Goal: Transaction & Acquisition: Purchase product/service

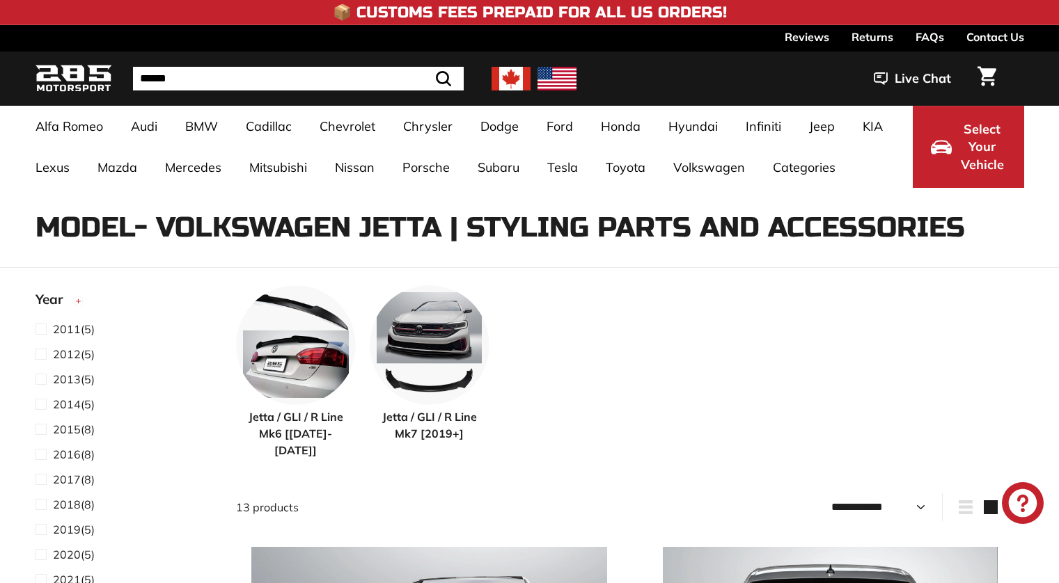
select select "**********"
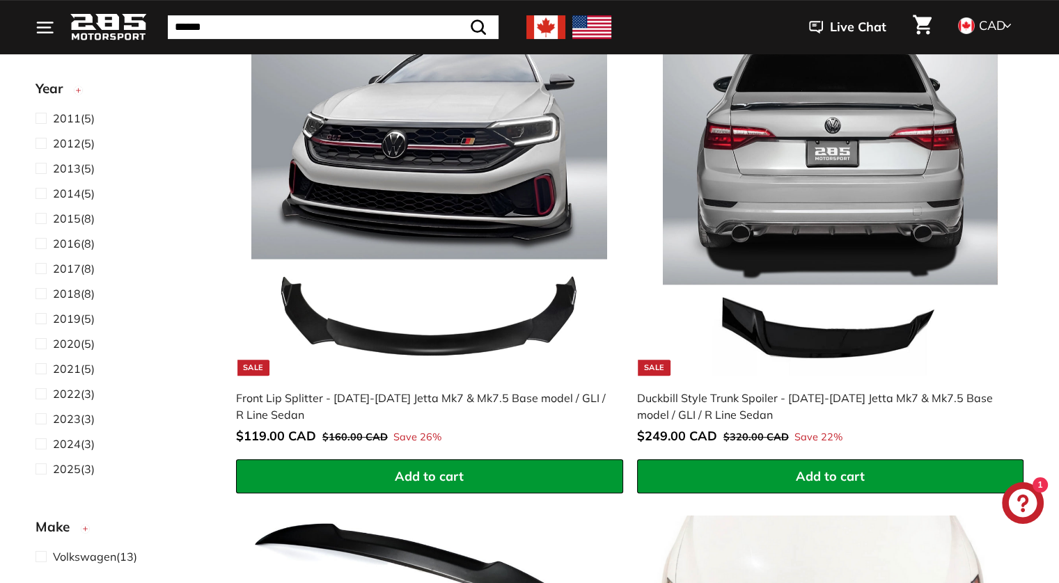
scroll to position [529, 0]
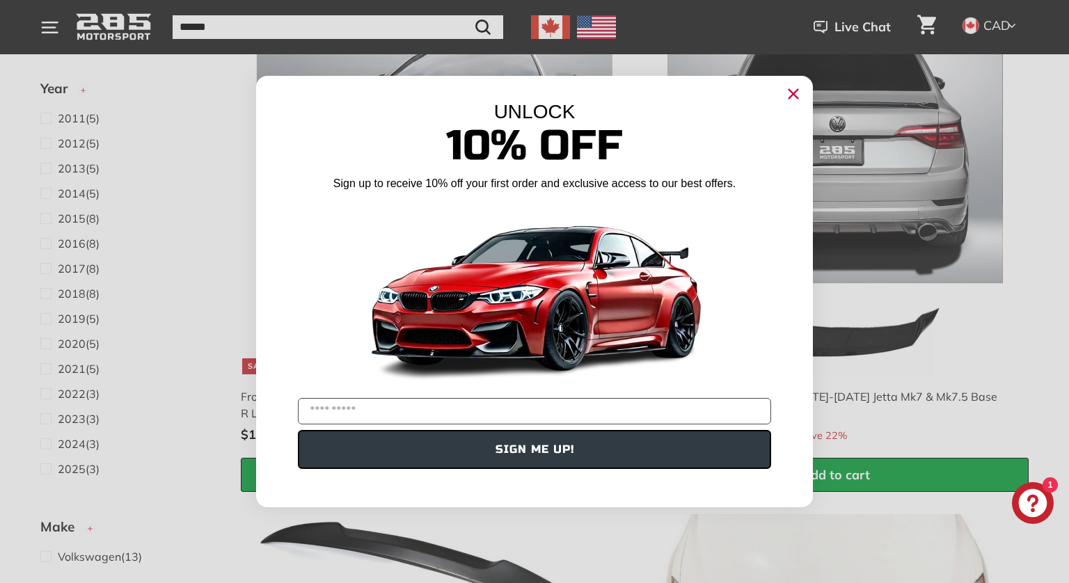
click at [798, 92] on circle "Close dialog" at bounding box center [793, 94] width 21 height 21
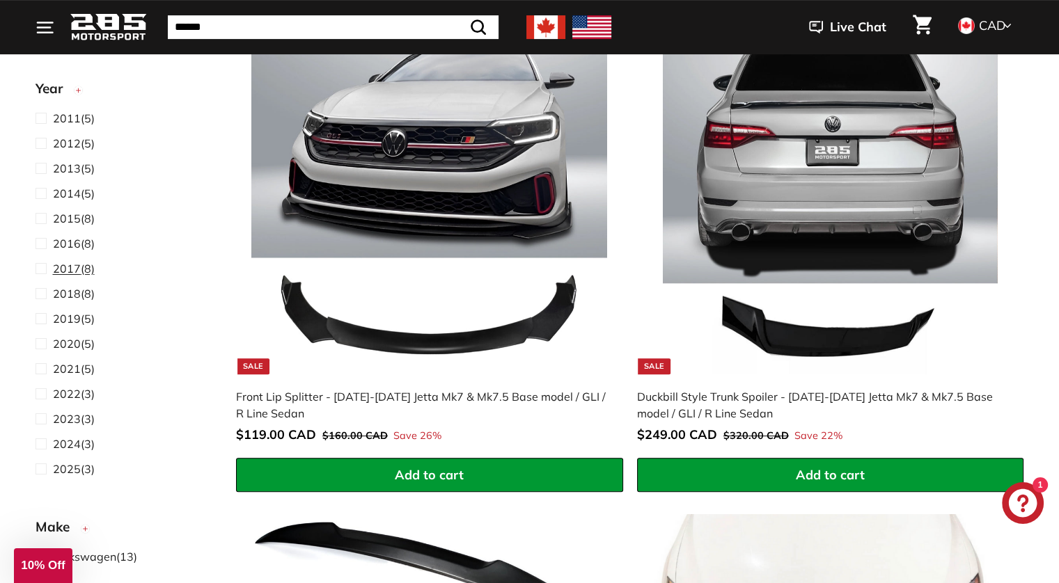
click at [38, 275] on span at bounding box center [43, 268] width 17 height 17
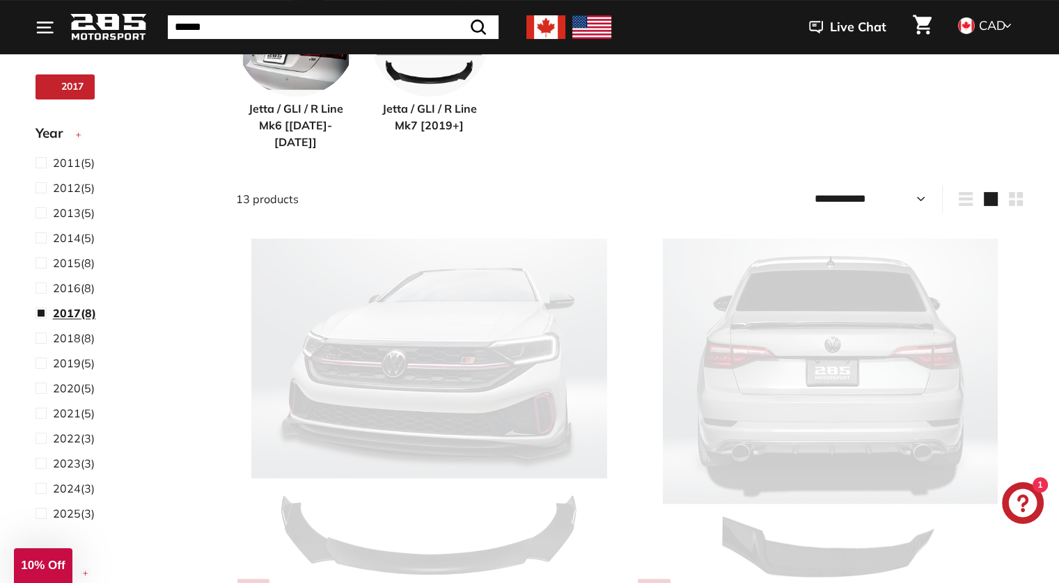
select select "**********"
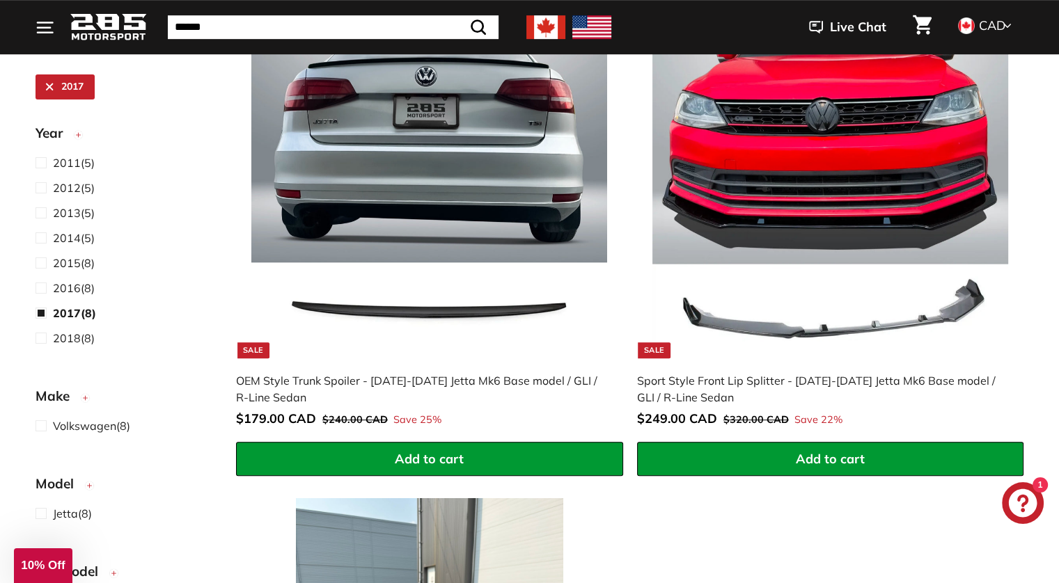
scroll to position [845, 0]
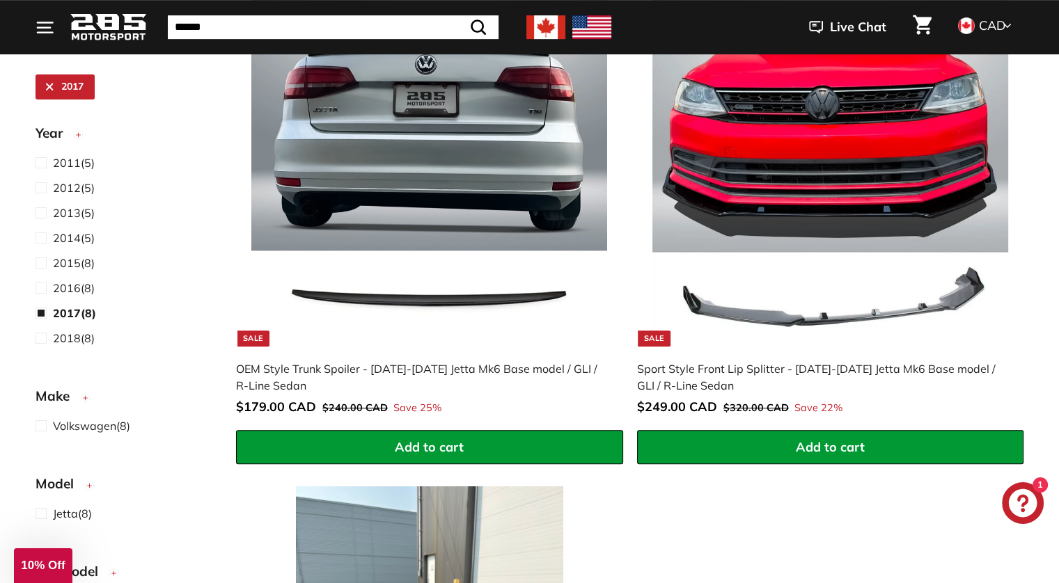
click at [787, 187] on img at bounding box center [830, 168] width 356 height 356
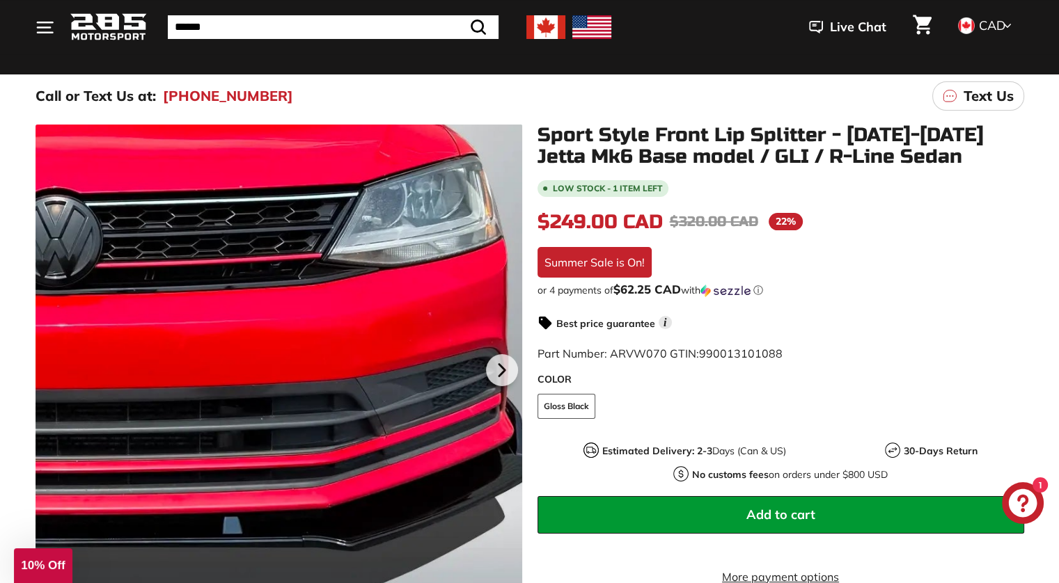
scroll to position [122, 0]
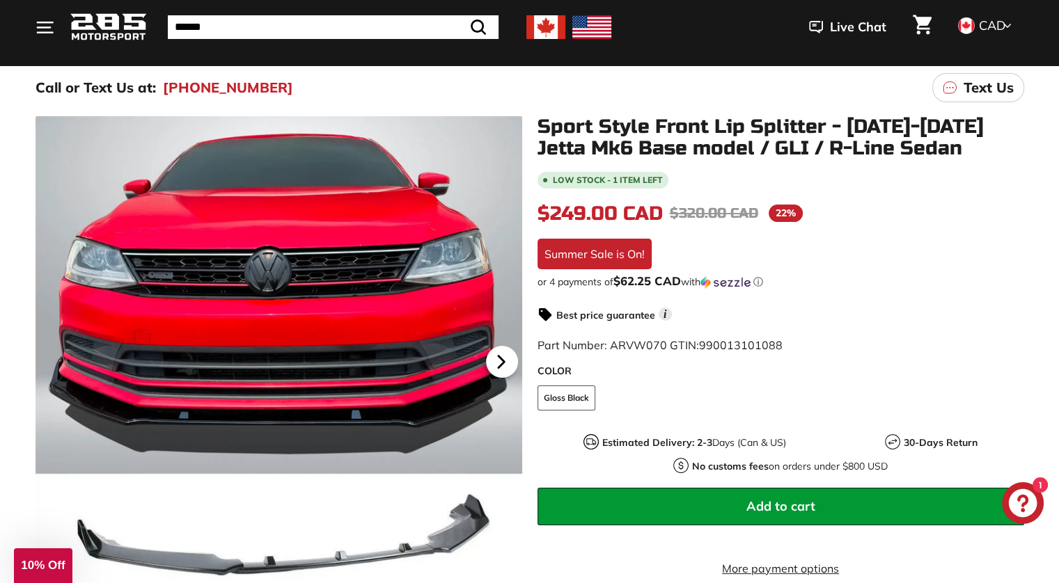
click at [493, 371] on icon at bounding box center [501, 362] width 32 height 32
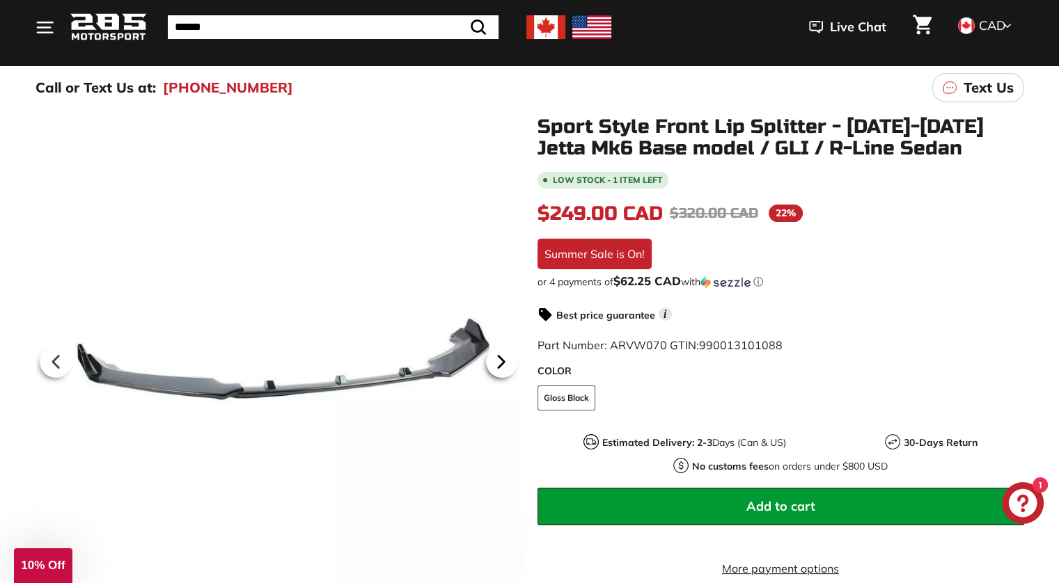
click at [493, 371] on icon at bounding box center [501, 362] width 32 height 32
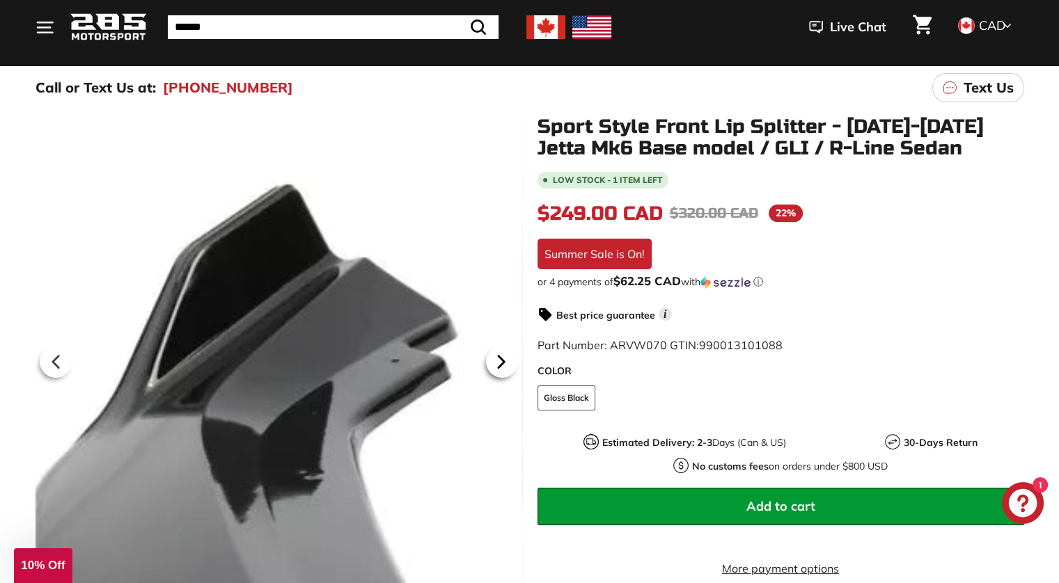
click at [493, 371] on icon at bounding box center [501, 362] width 32 height 32
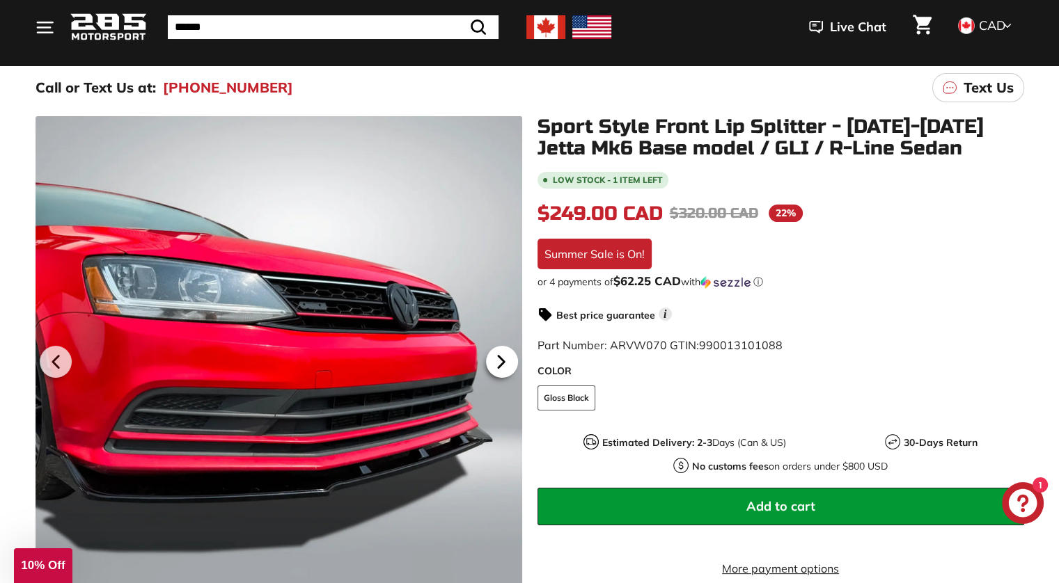
click at [493, 371] on icon at bounding box center [501, 362] width 32 height 32
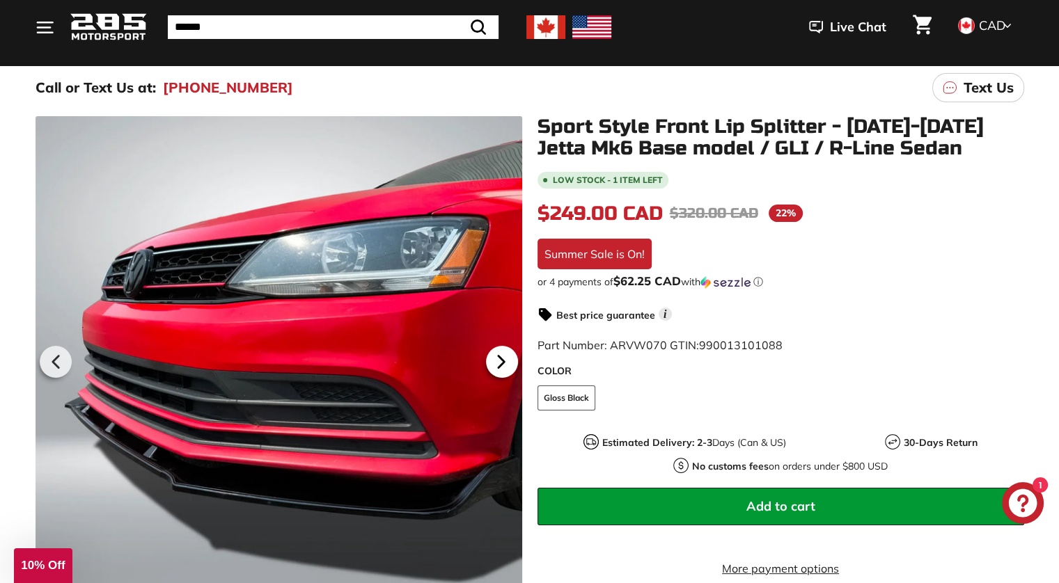
click at [493, 371] on icon at bounding box center [501, 362] width 32 height 32
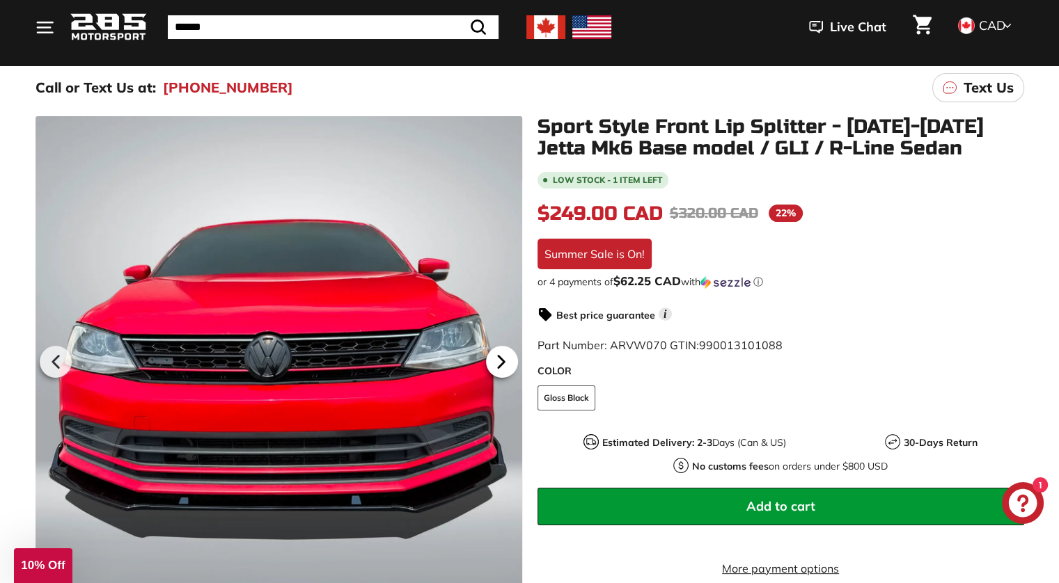
click at [493, 371] on icon at bounding box center [501, 362] width 32 height 32
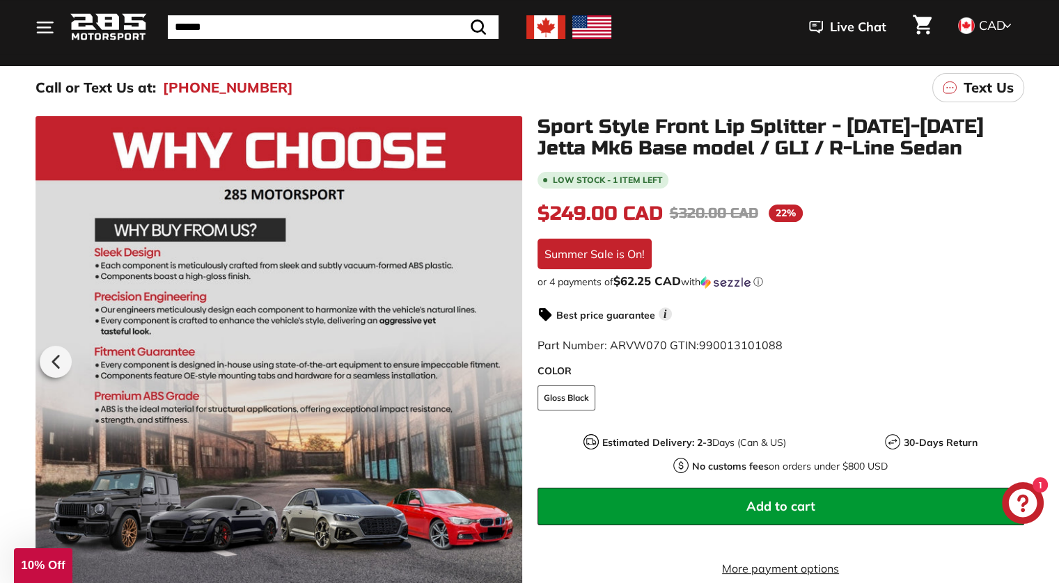
scroll to position [0, 38]
click at [493, 371] on div at bounding box center [278, 359] width 487 height 487
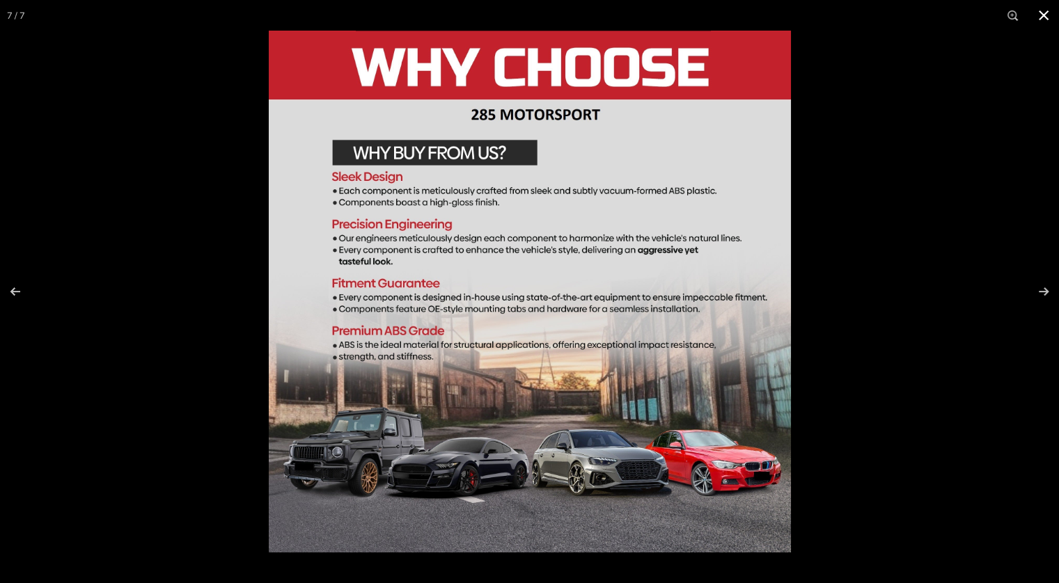
click at [1043, 16] on button at bounding box center [1043, 15] width 31 height 31
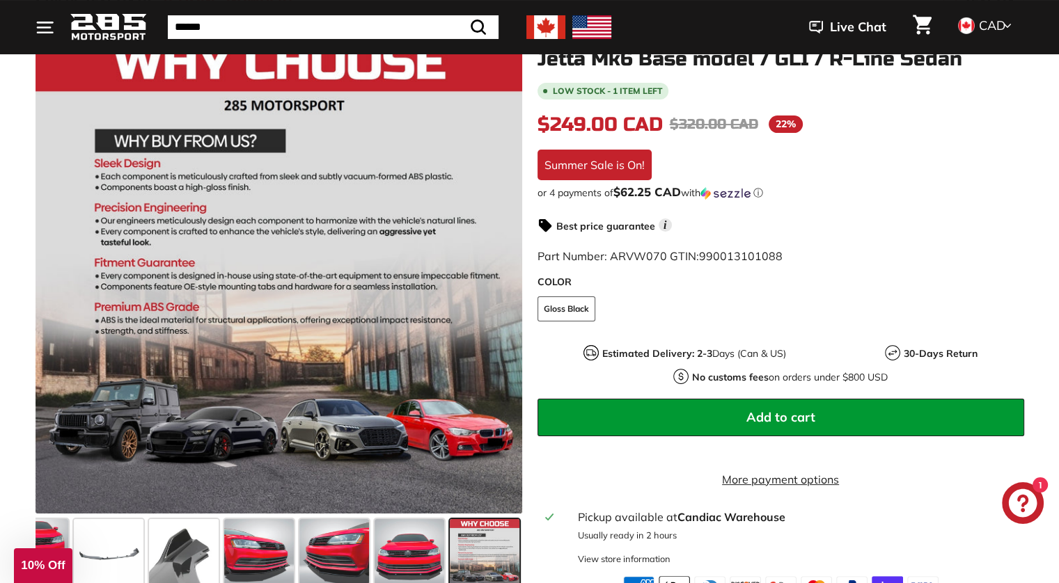
scroll to position [212, 0]
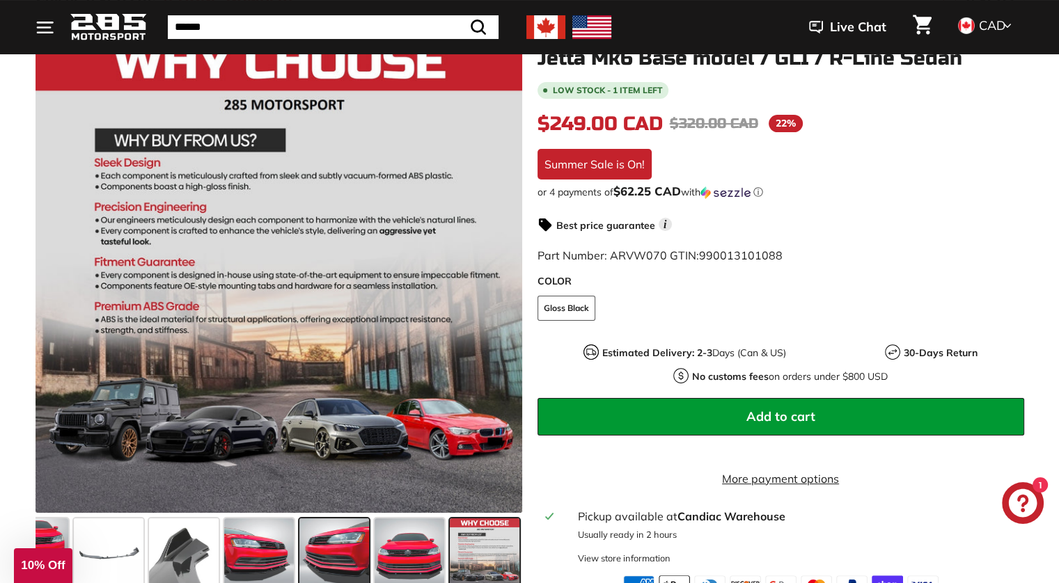
click at [323, 549] on span at bounding box center [334, 554] width 70 height 70
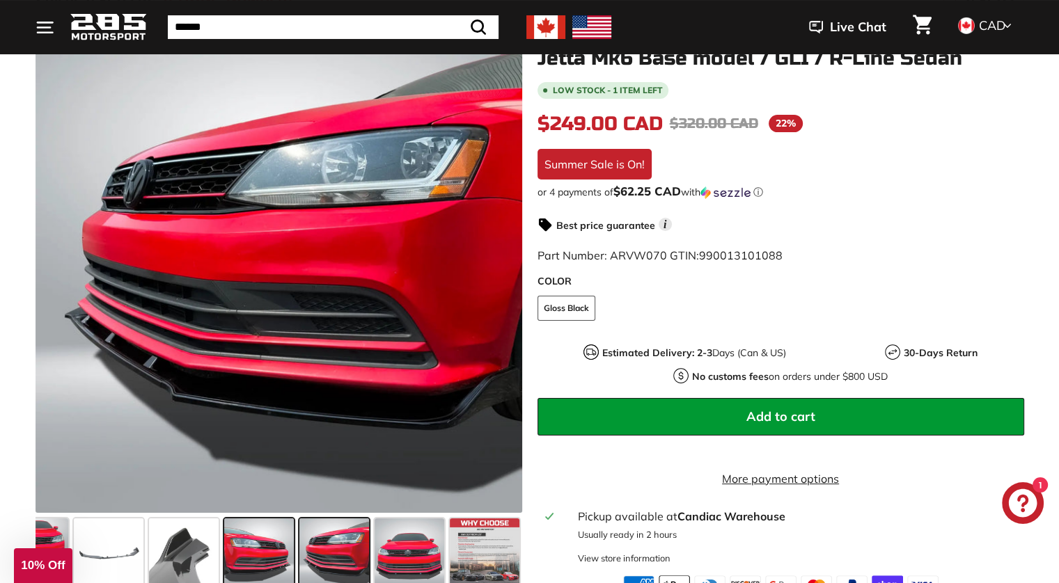
click at [267, 548] on span at bounding box center [259, 554] width 70 height 70
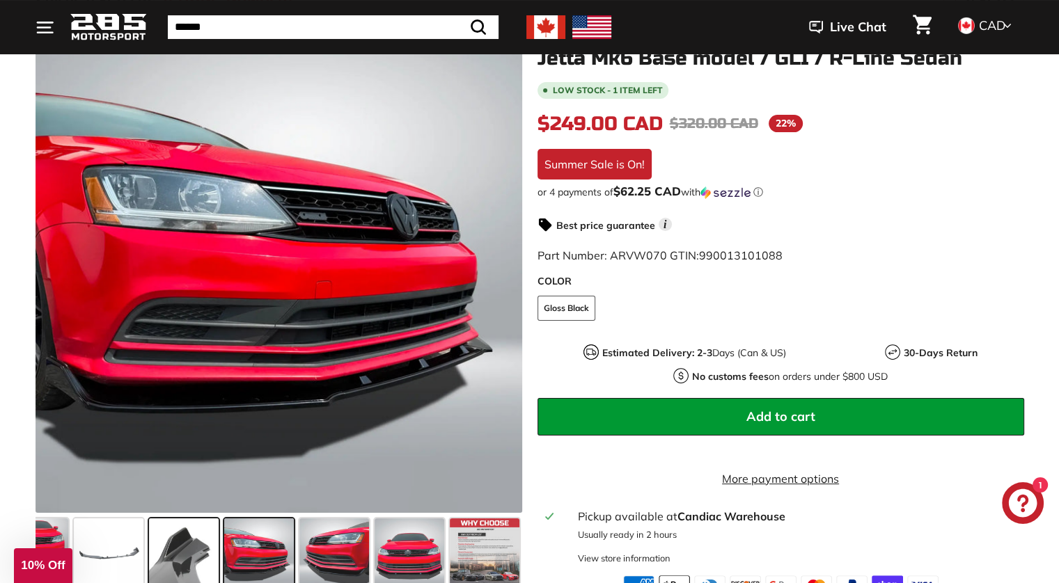
click at [184, 556] on span at bounding box center [184, 554] width 70 height 70
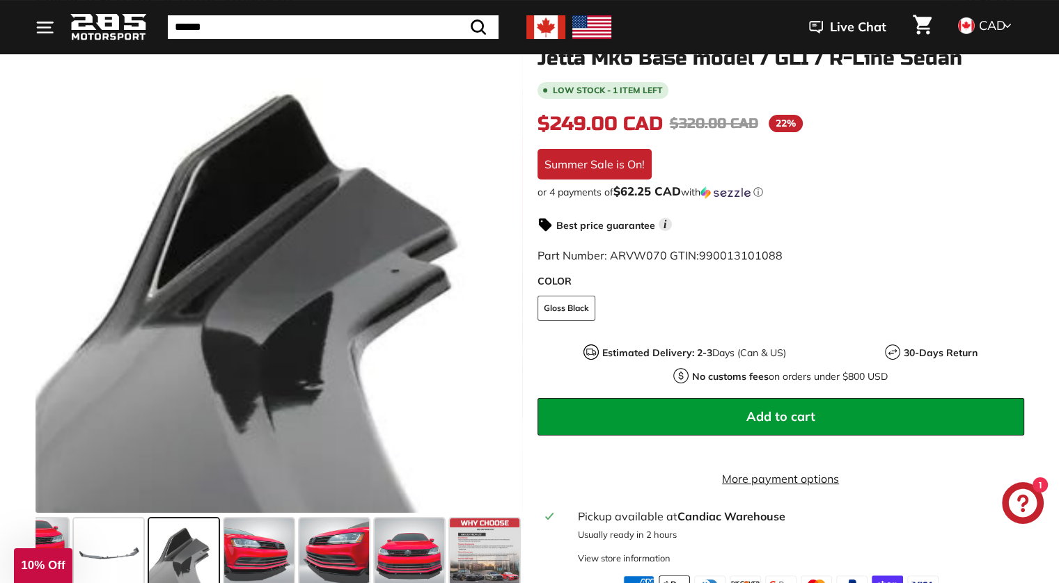
scroll to position [213, 0]
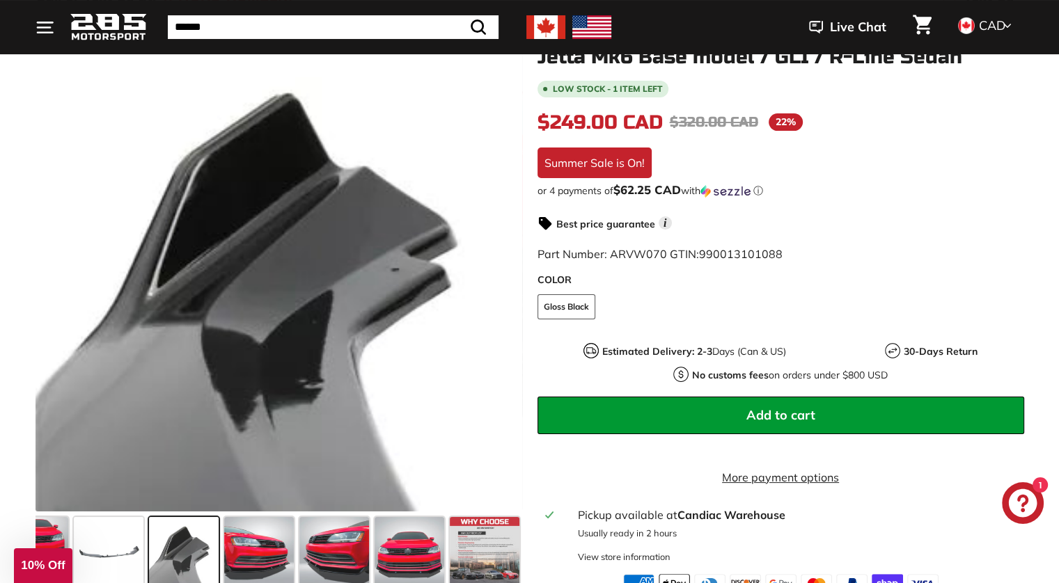
click at [750, 397] on button "Add to cart" at bounding box center [780, 416] width 487 height 38
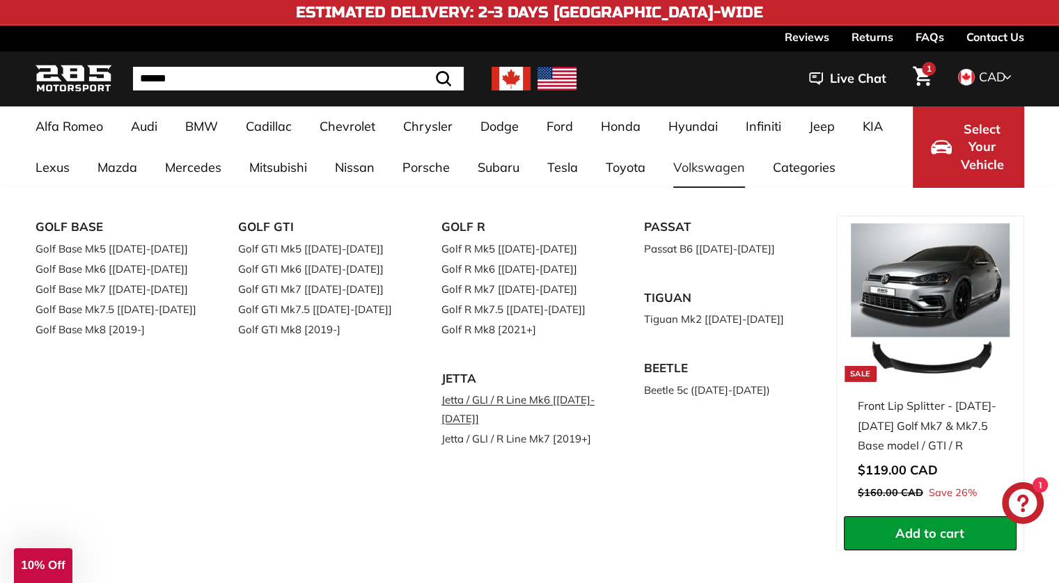
click at [480, 406] on link "Jetta / GLI / R Line Mk6 [[DATE]-[DATE]]" at bounding box center [523, 409] width 164 height 39
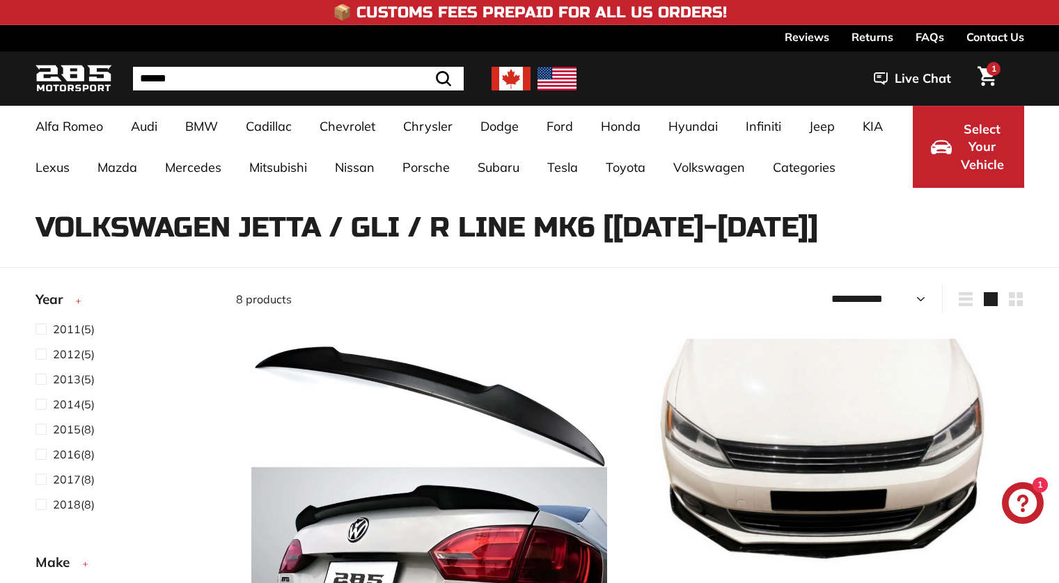
select select "**********"
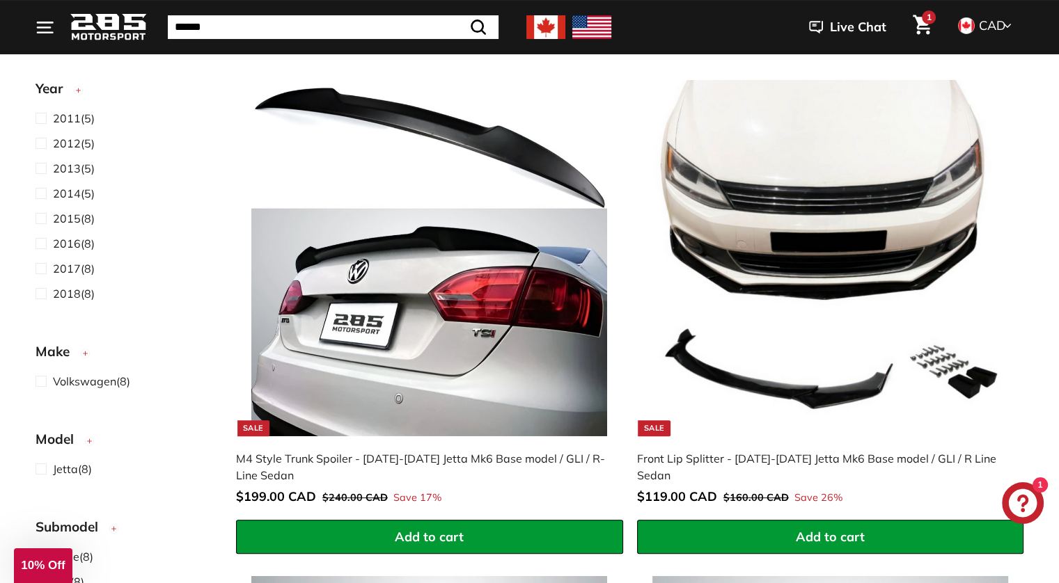
scroll to position [259, 0]
click at [42, 267] on span at bounding box center [43, 268] width 17 height 17
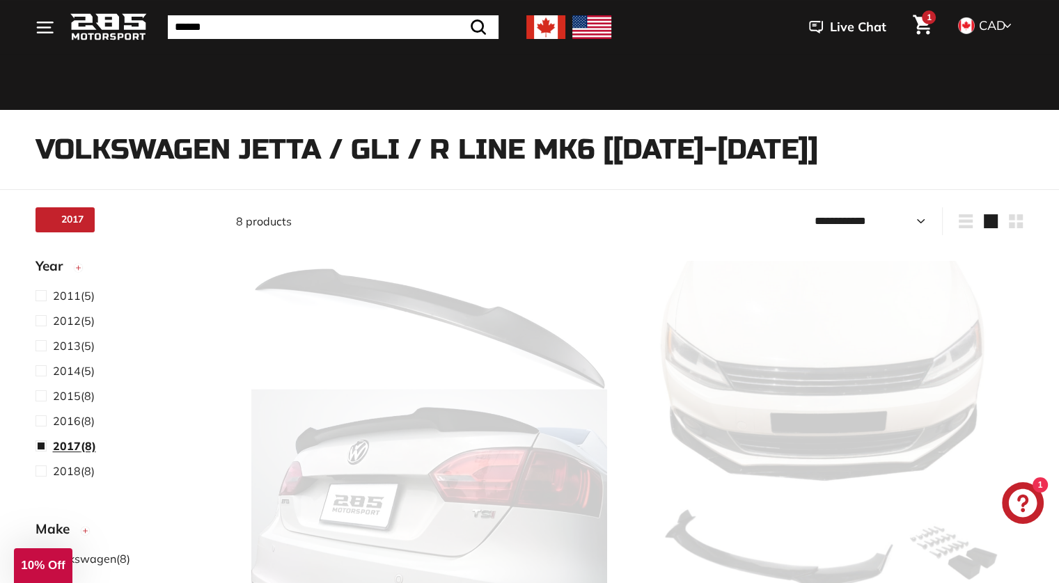
scroll to position [28, 0]
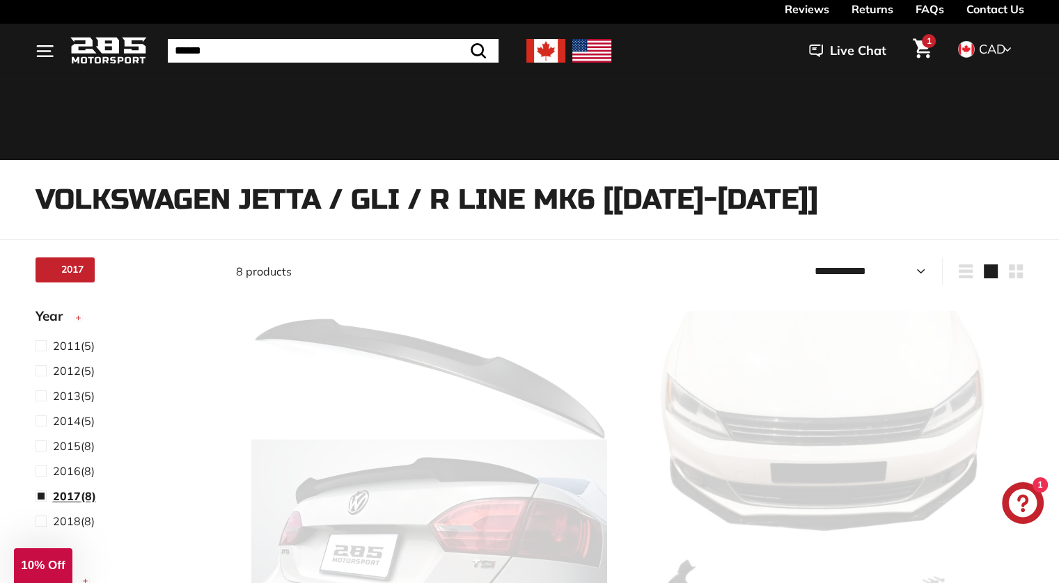
select select "**********"
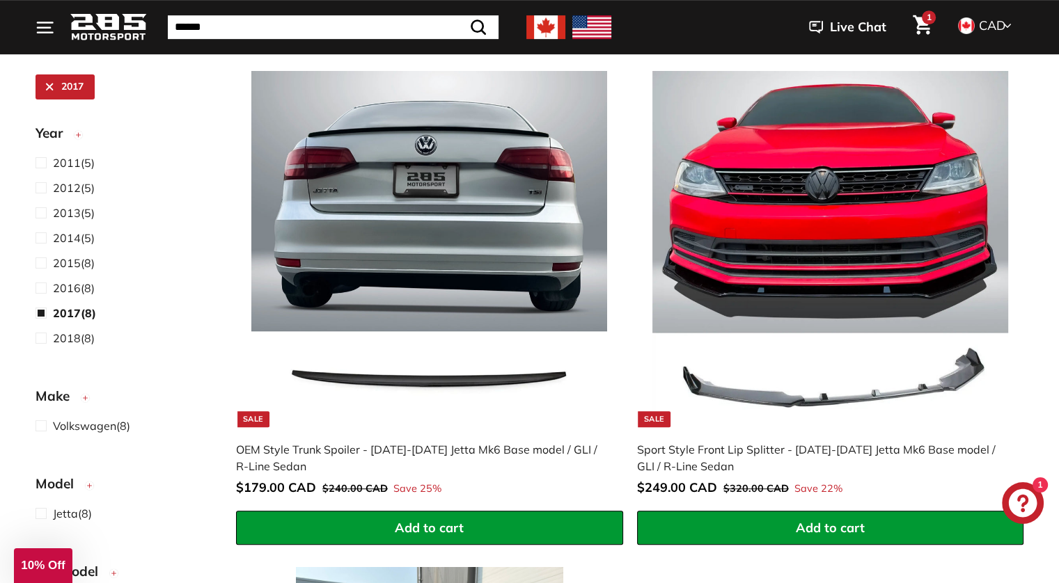
scroll to position [768, 0]
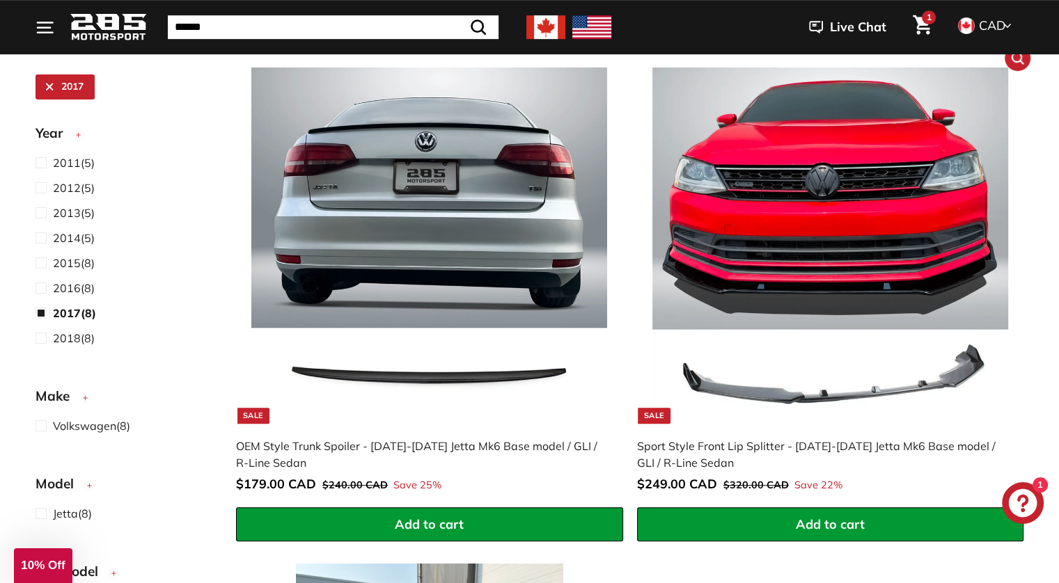
click at [879, 117] on img at bounding box center [830, 246] width 356 height 356
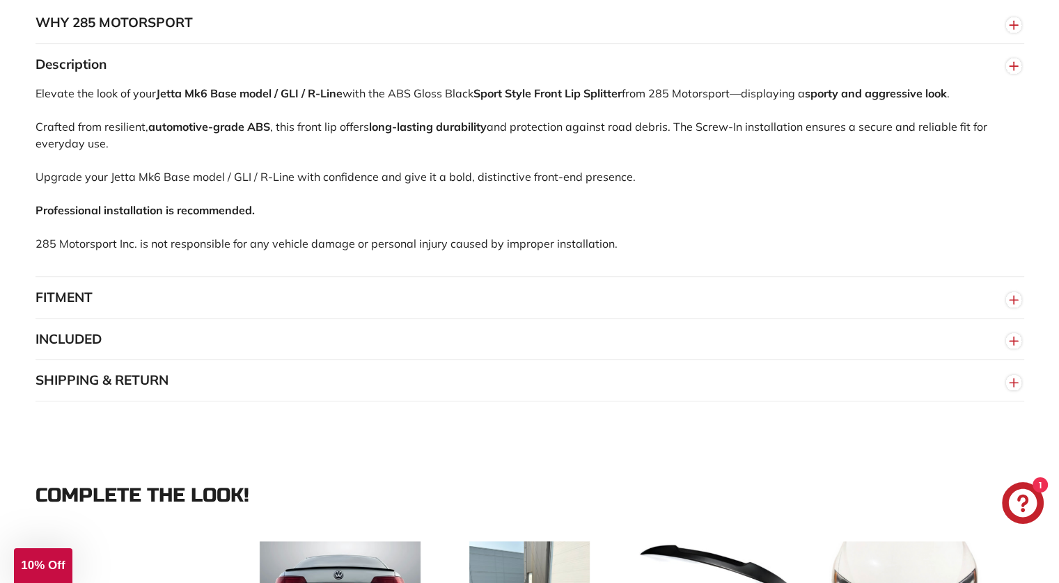
scroll to position [876, 0]
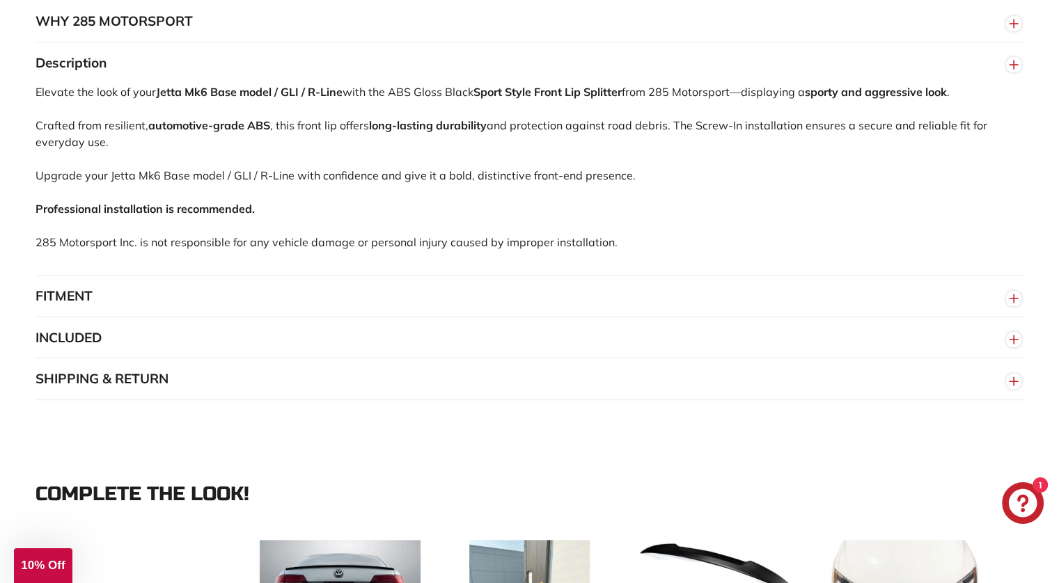
click at [409, 301] on button "FITMENT" at bounding box center [529, 297] width 988 height 42
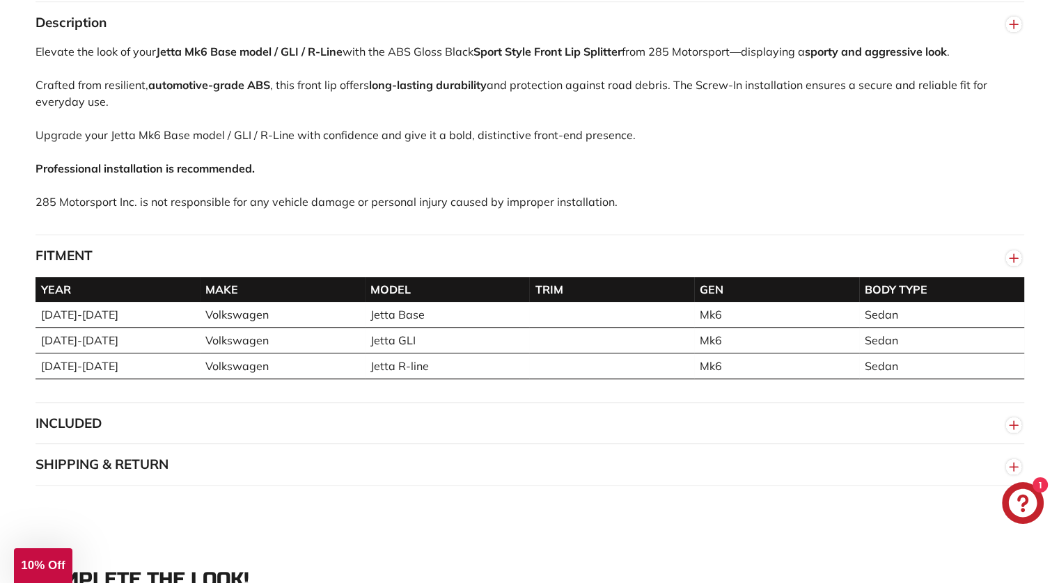
scroll to position [916, 0]
click at [301, 445] on button "INCLUDED" at bounding box center [529, 424] width 988 height 42
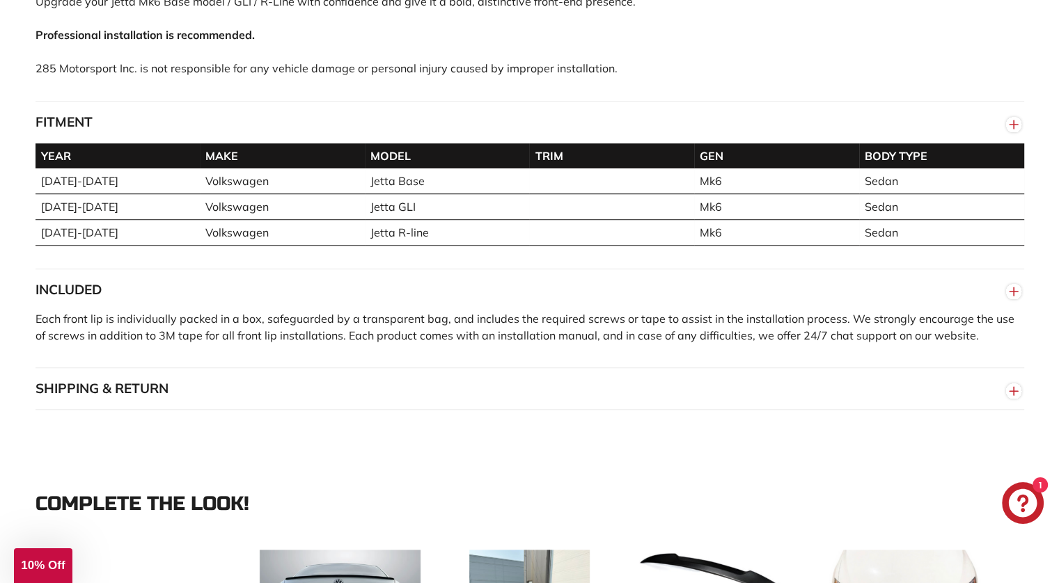
scroll to position [1072, 0]
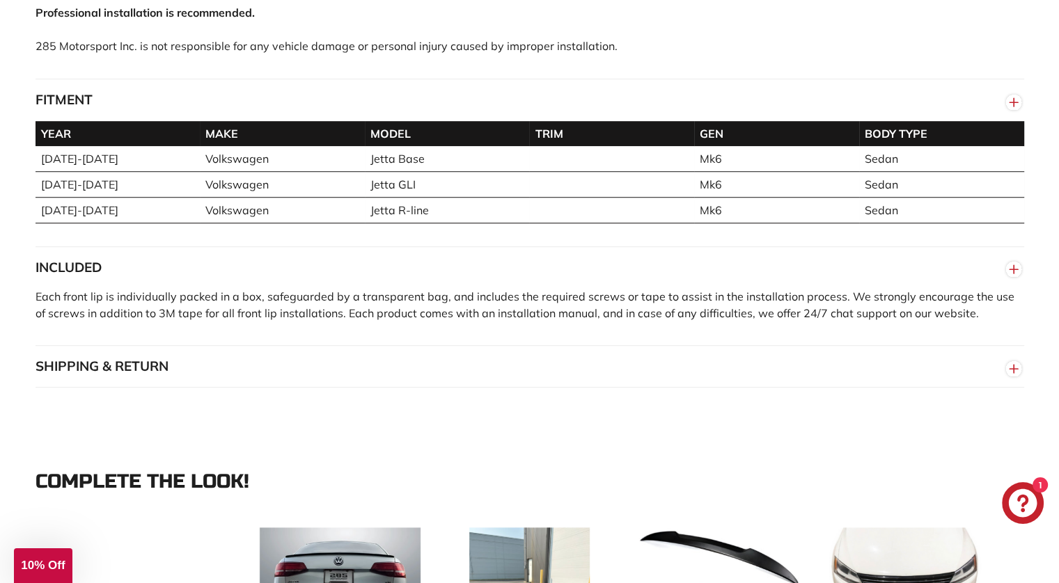
click at [319, 388] on button "SHIPPING & RETURN" at bounding box center [529, 367] width 988 height 42
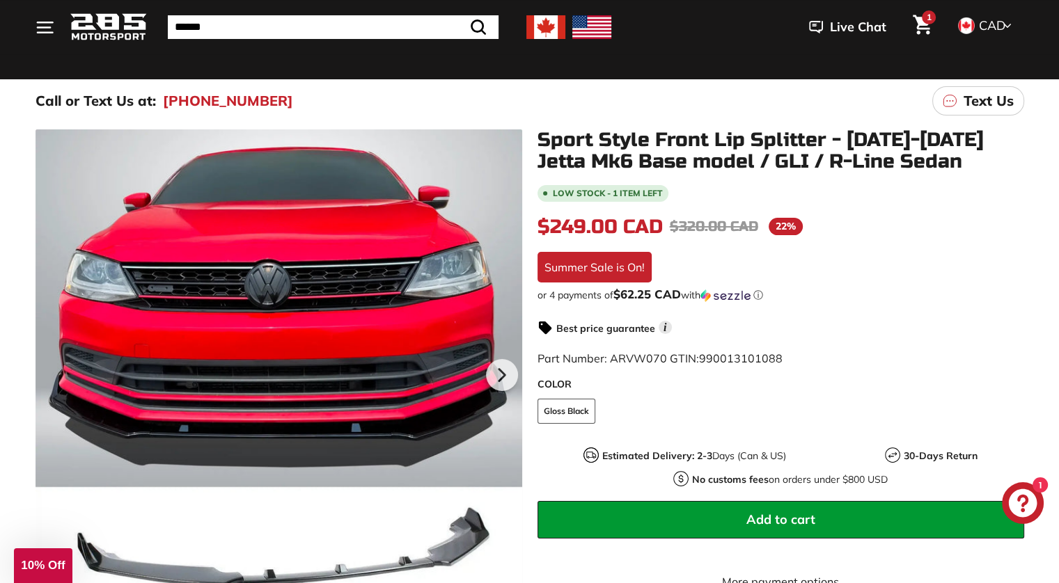
scroll to position [0, 0]
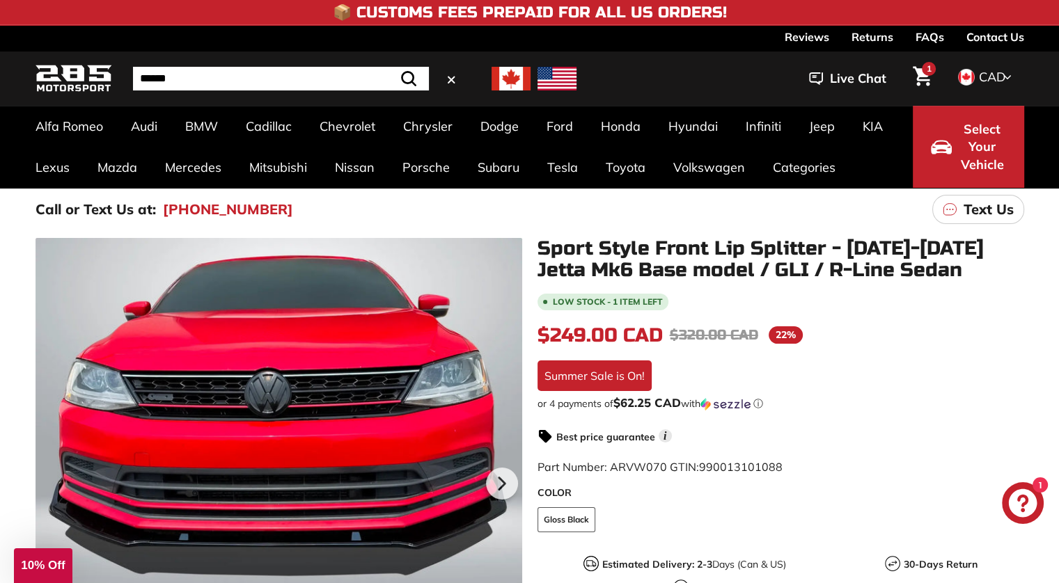
click at [340, 82] on input "Search" at bounding box center [281, 79] width 296 height 24
type input "********"
click at [388, 67] on button ".cls-1{fill:none;stroke:#000;stroke-miterlimit:10;stroke-width:2px} Search" at bounding box center [408, 79] width 40 height 24
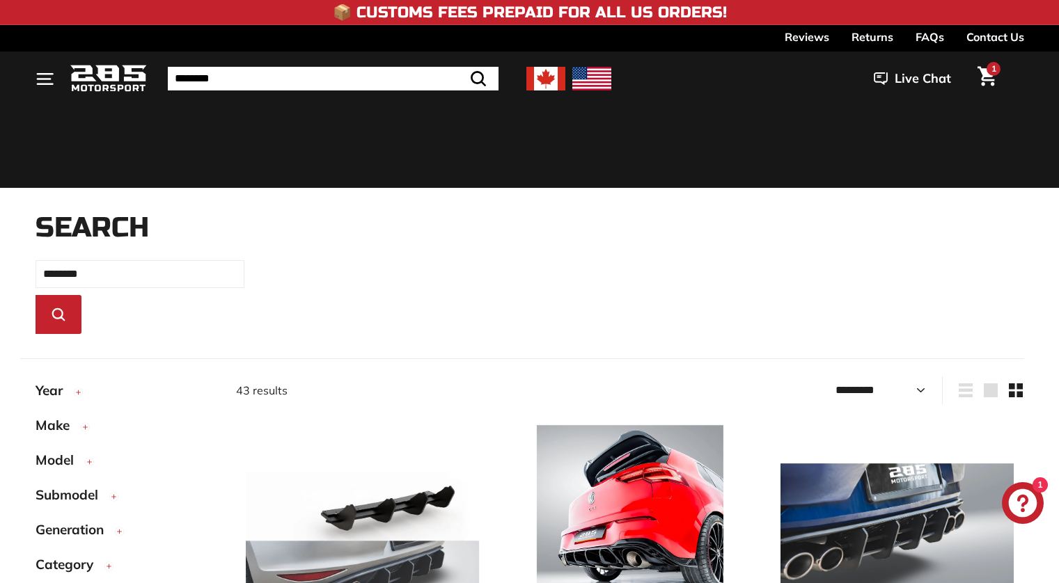
select select "*********"
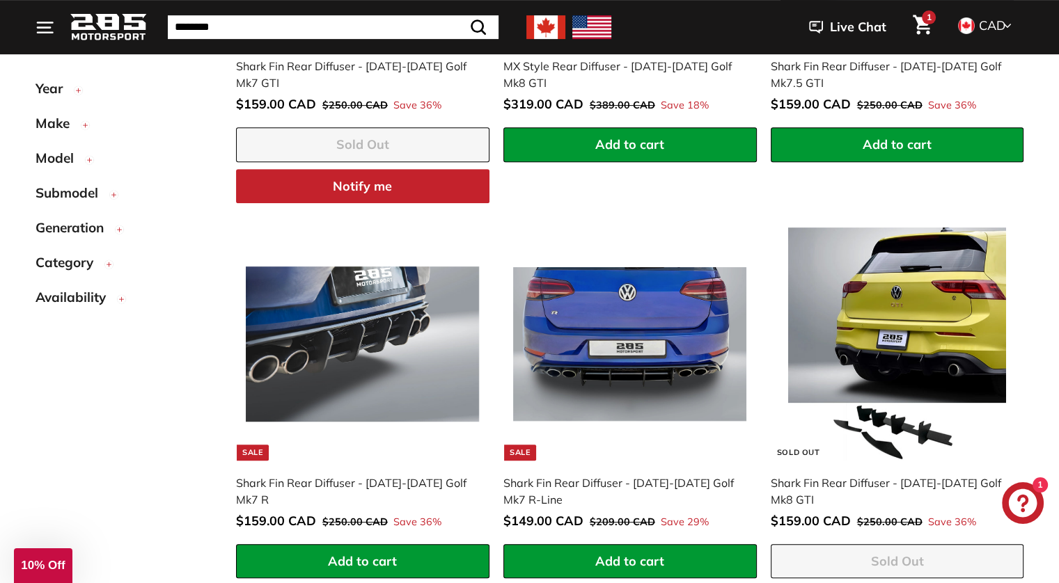
scroll to position [625, 0]
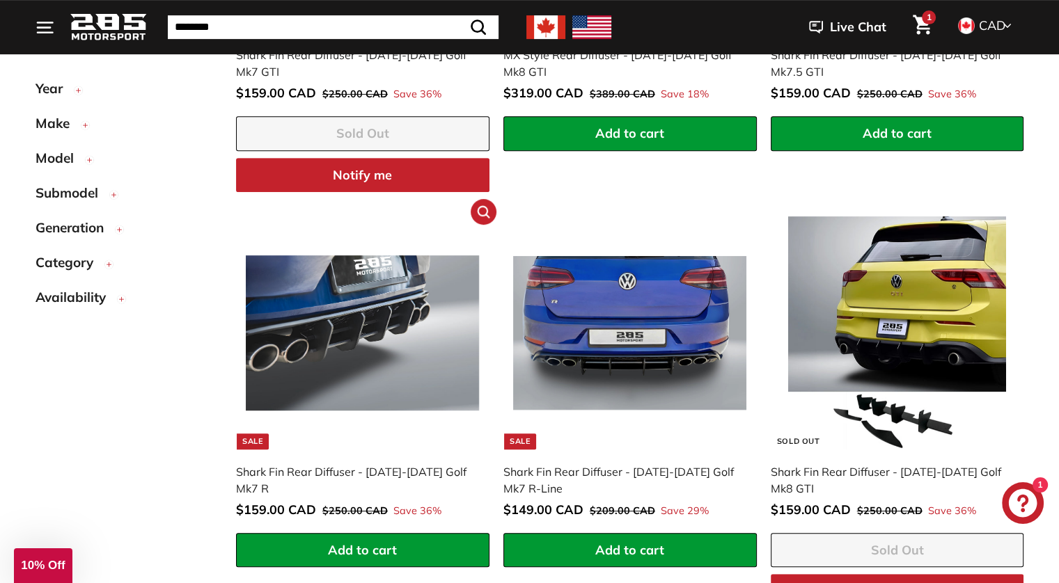
click at [393, 358] on img at bounding box center [362, 332] width 233 height 233
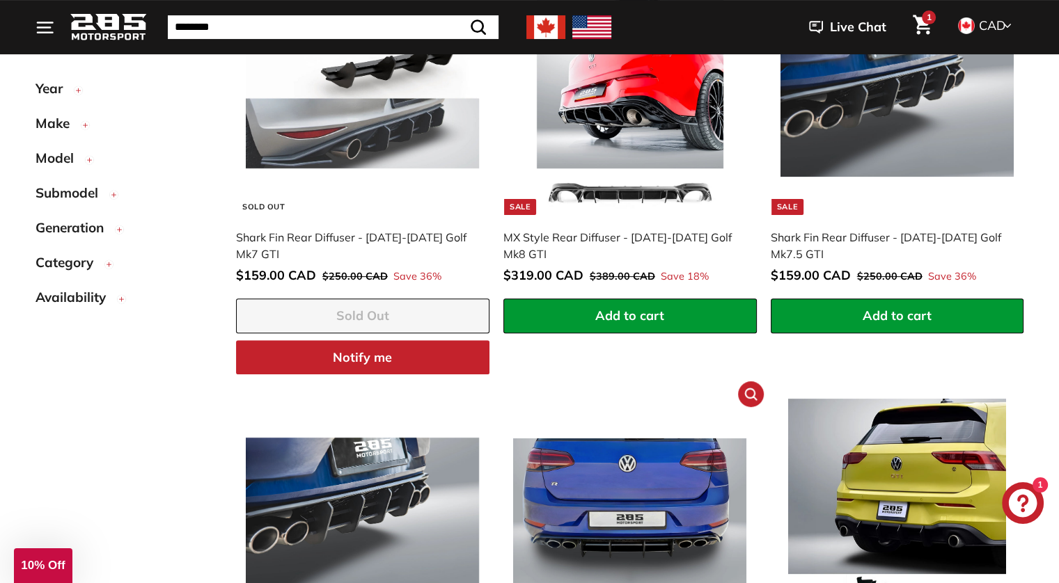
scroll to position [440, 0]
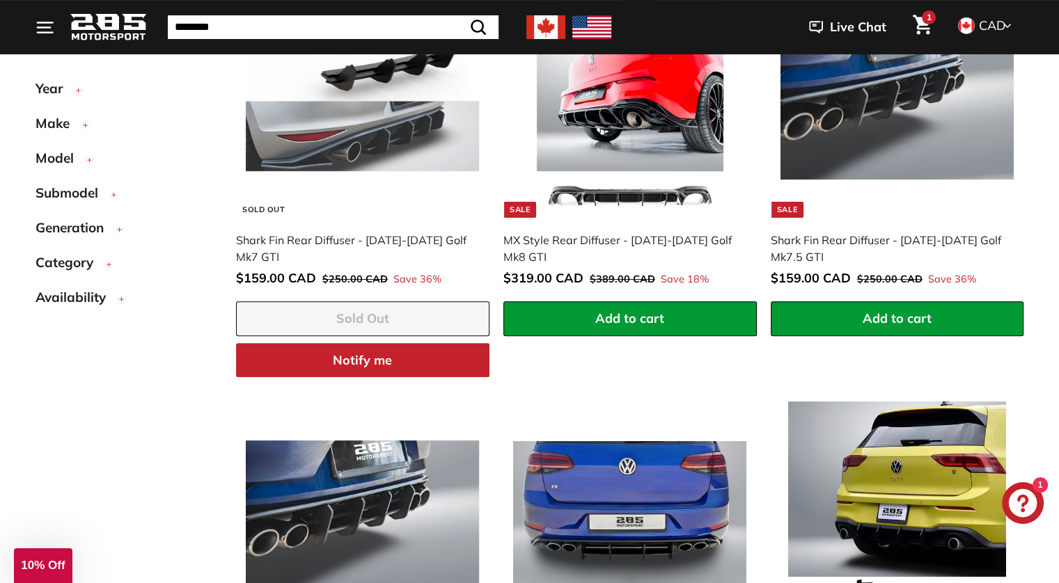
click at [425, 159] on img at bounding box center [362, 101] width 233 height 233
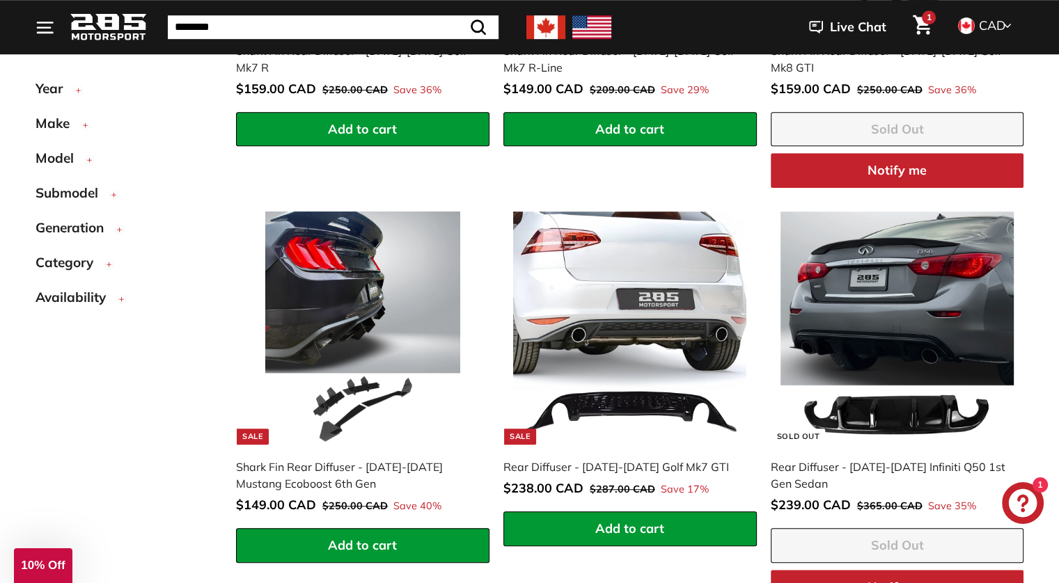
scroll to position [1049, 0]
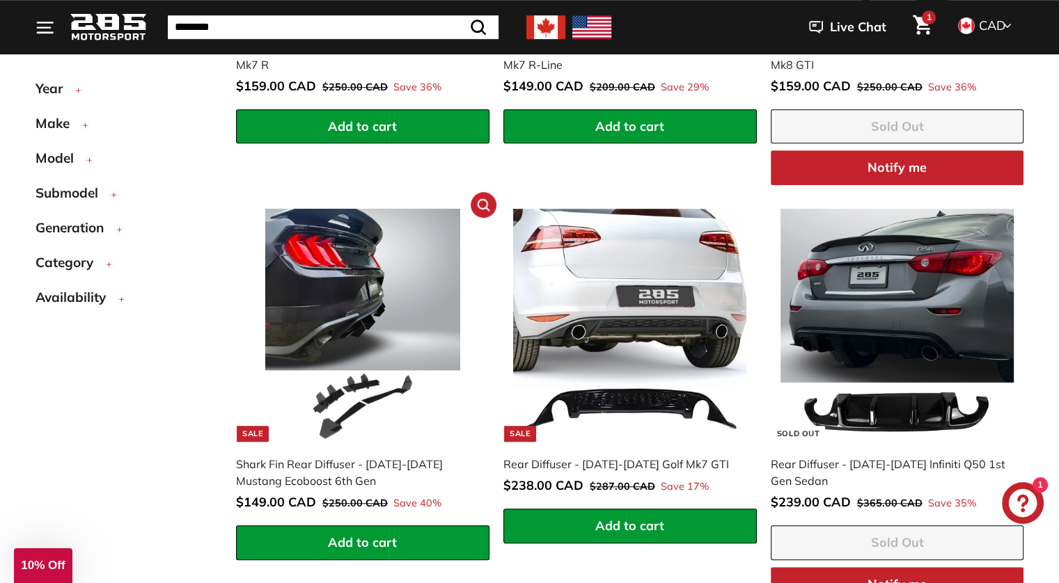
click at [395, 336] on img at bounding box center [362, 325] width 233 height 233
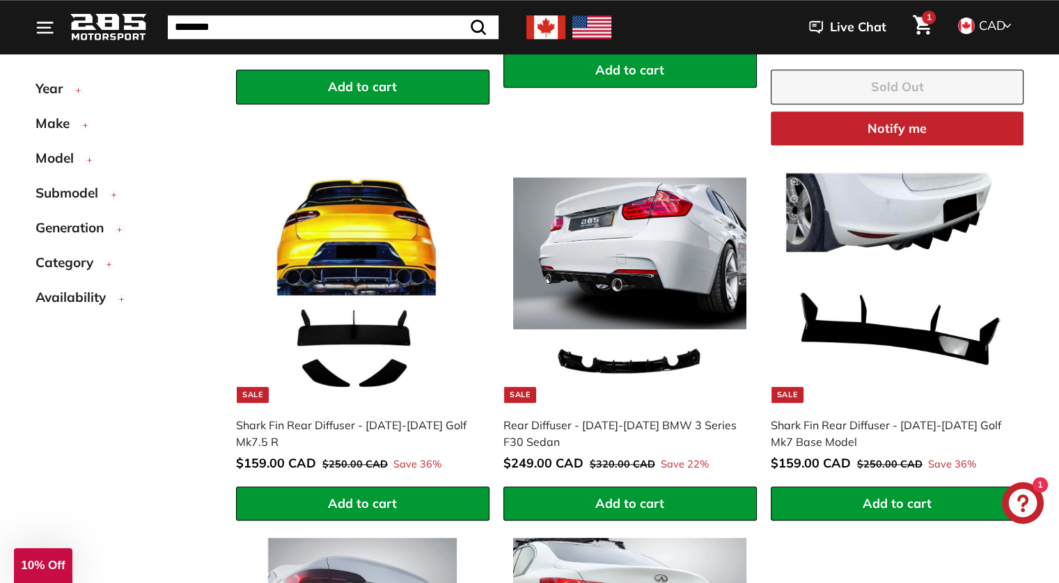
scroll to position [1508, 0]
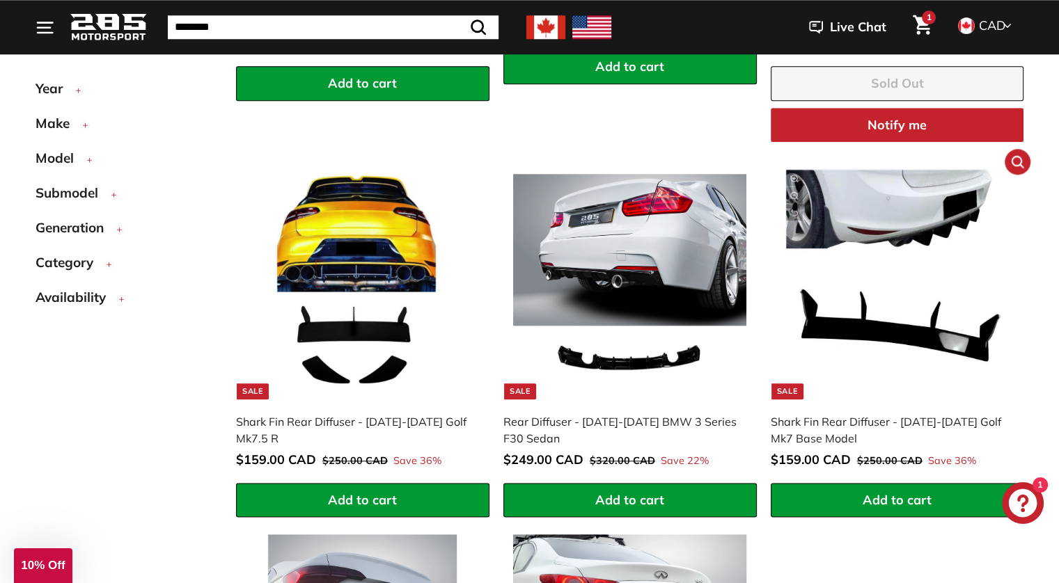
click at [922, 212] on img at bounding box center [896, 282] width 233 height 233
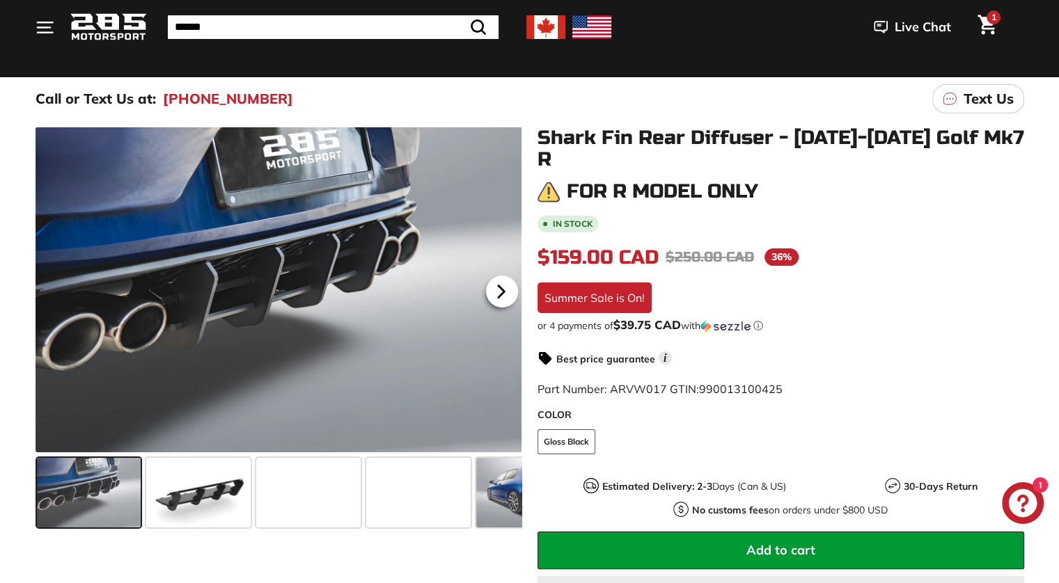
click at [507, 286] on icon at bounding box center [501, 292] width 32 height 32
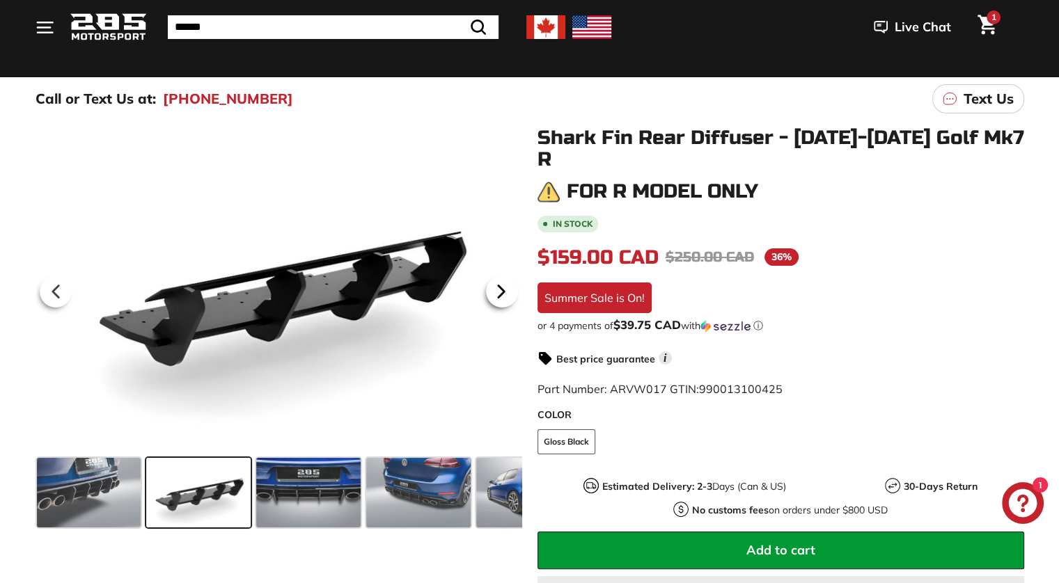
click at [507, 286] on icon at bounding box center [501, 292] width 32 height 32
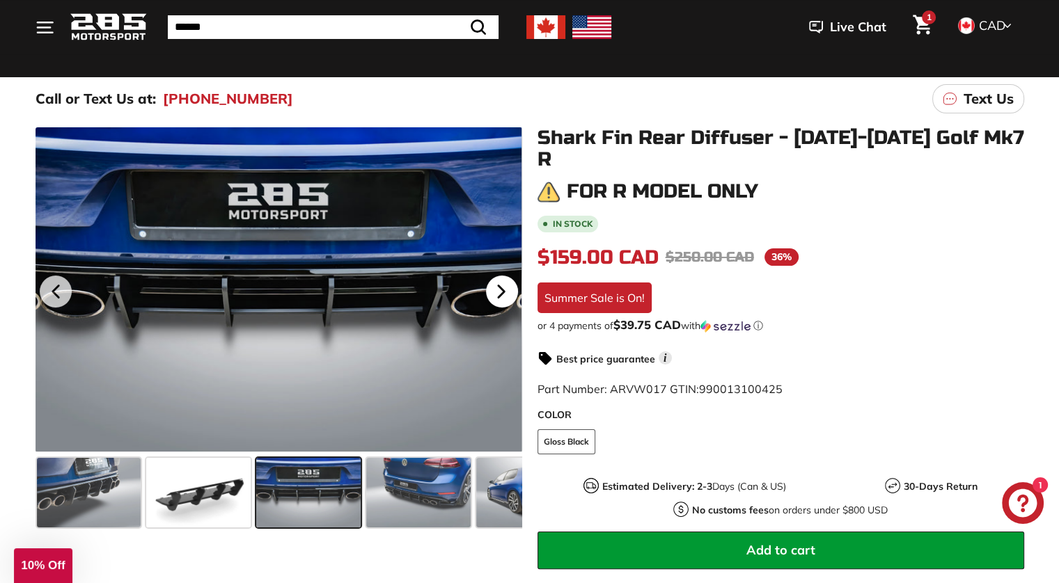
click at [507, 286] on icon at bounding box center [501, 292] width 32 height 32
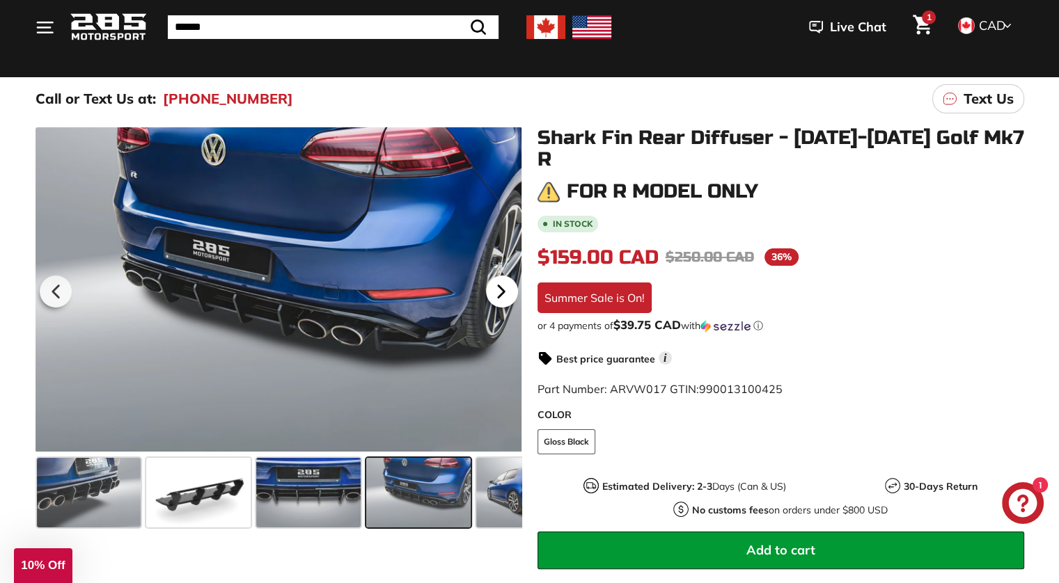
click at [507, 286] on icon at bounding box center [501, 292] width 32 height 32
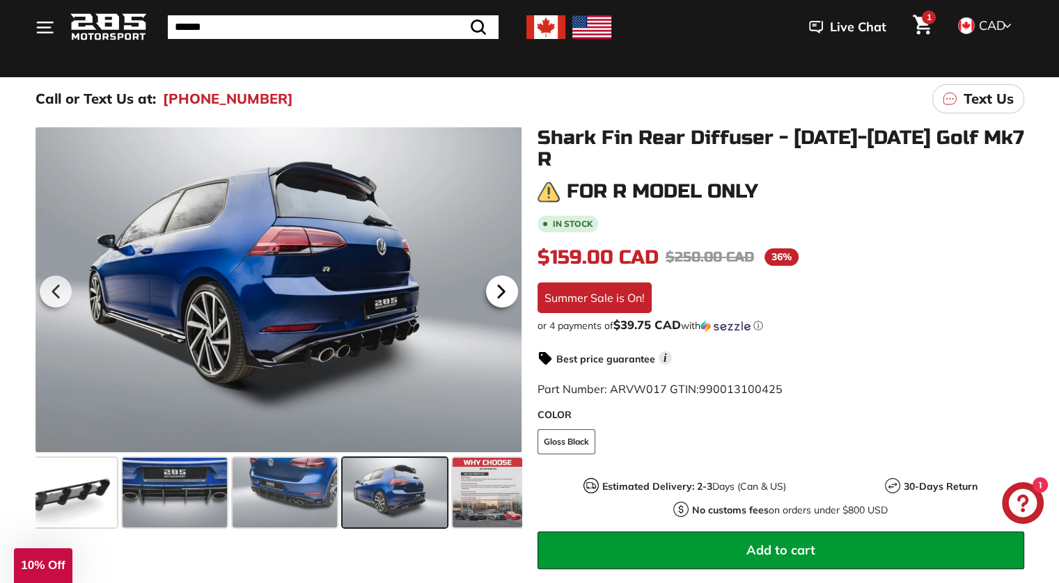
scroll to position [0, 136]
click at [507, 286] on icon at bounding box center [501, 292] width 32 height 32
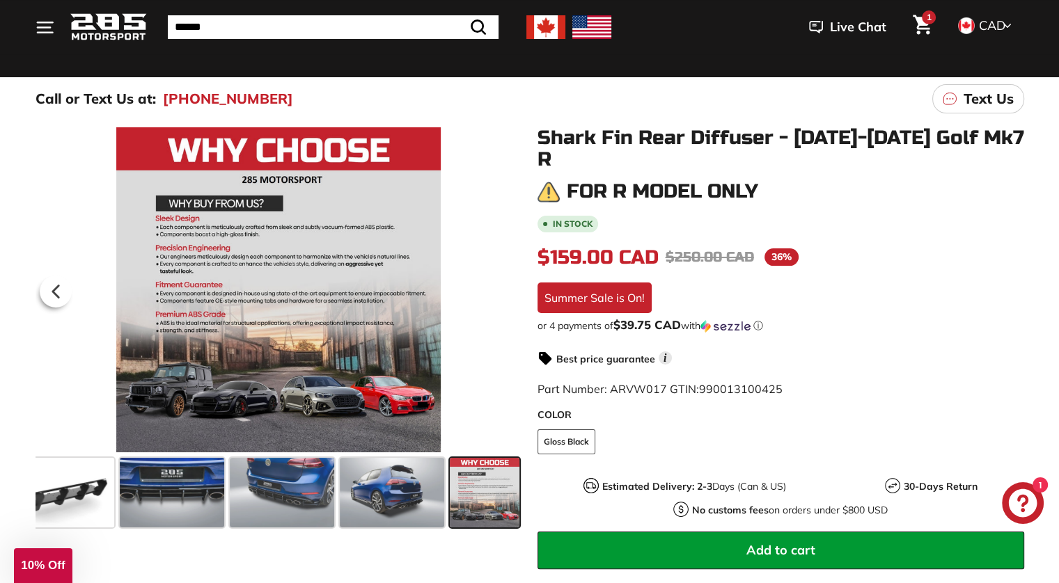
click at [507, 286] on div at bounding box center [278, 289] width 487 height 325
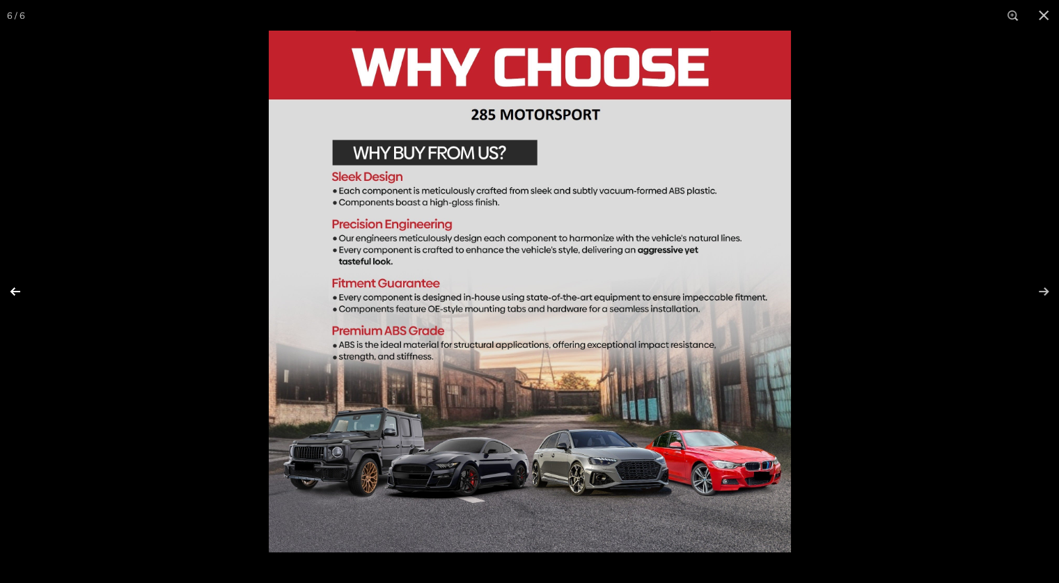
click at [22, 294] on button at bounding box center [24, 292] width 49 height 70
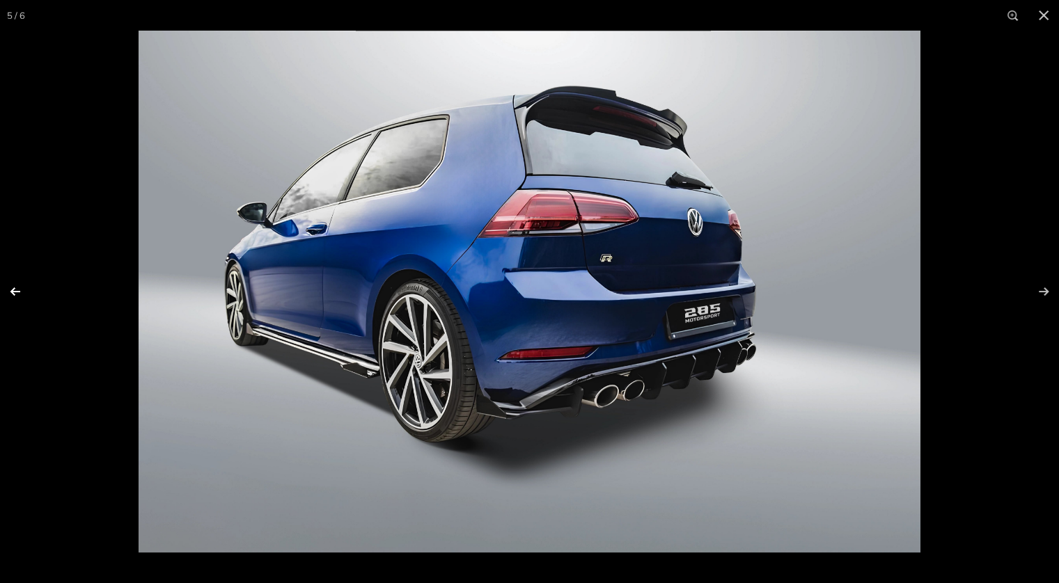
click at [22, 294] on button at bounding box center [24, 292] width 49 height 70
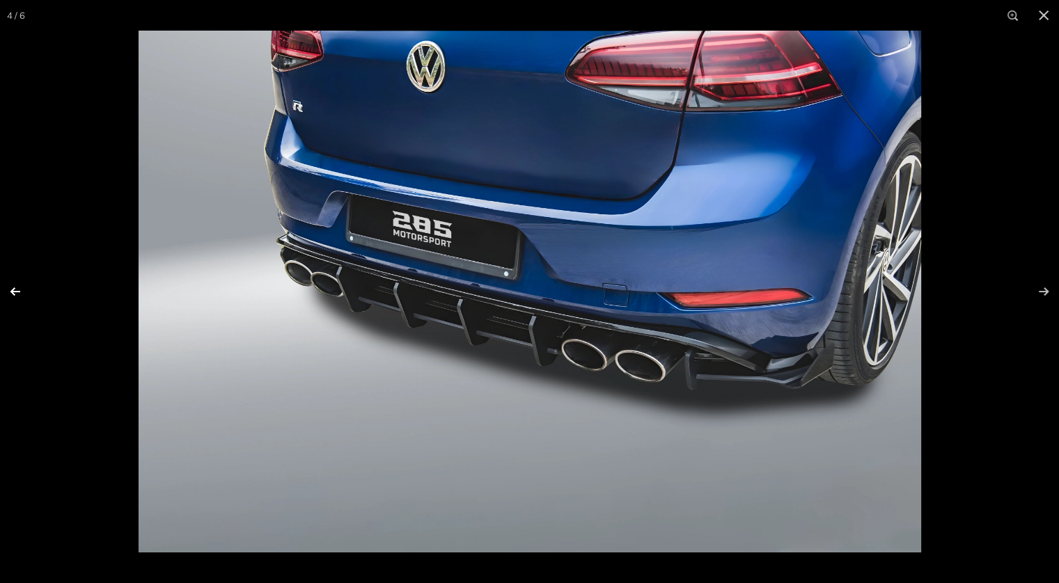
click at [22, 294] on button at bounding box center [24, 292] width 49 height 70
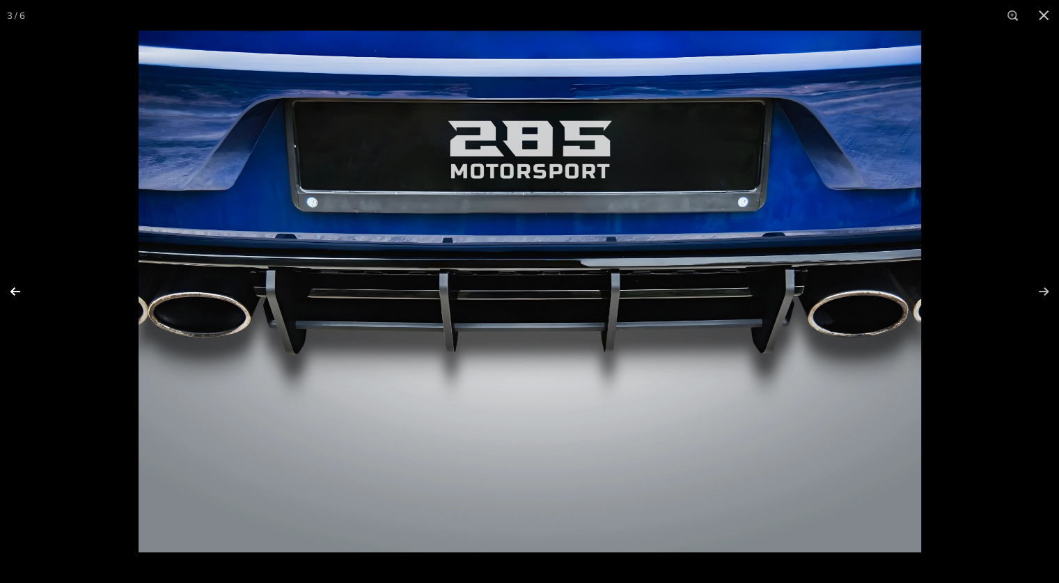
click at [22, 294] on button at bounding box center [24, 292] width 49 height 70
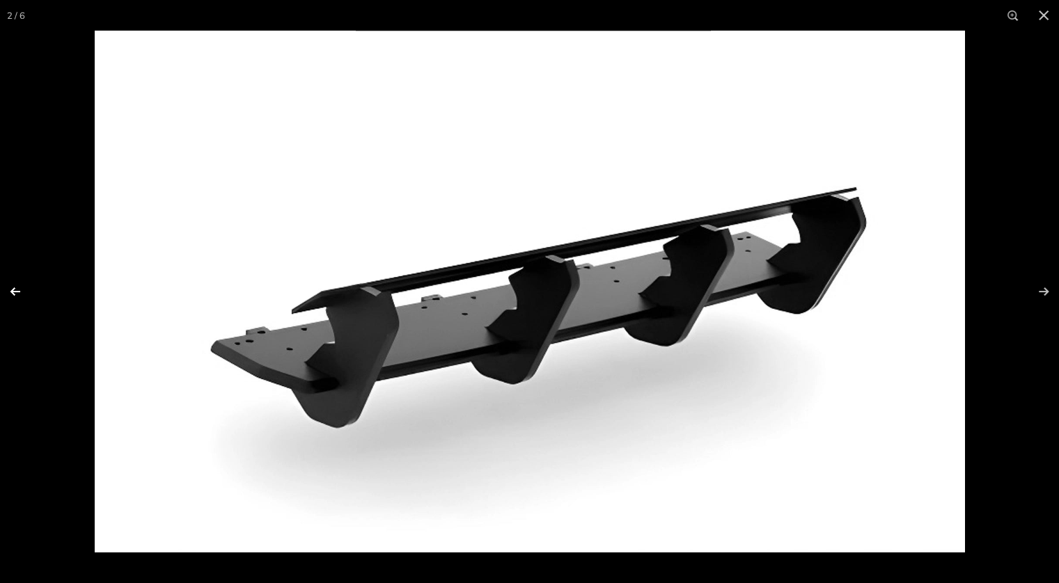
scroll to position [0, 0]
click at [22, 294] on button at bounding box center [24, 292] width 49 height 70
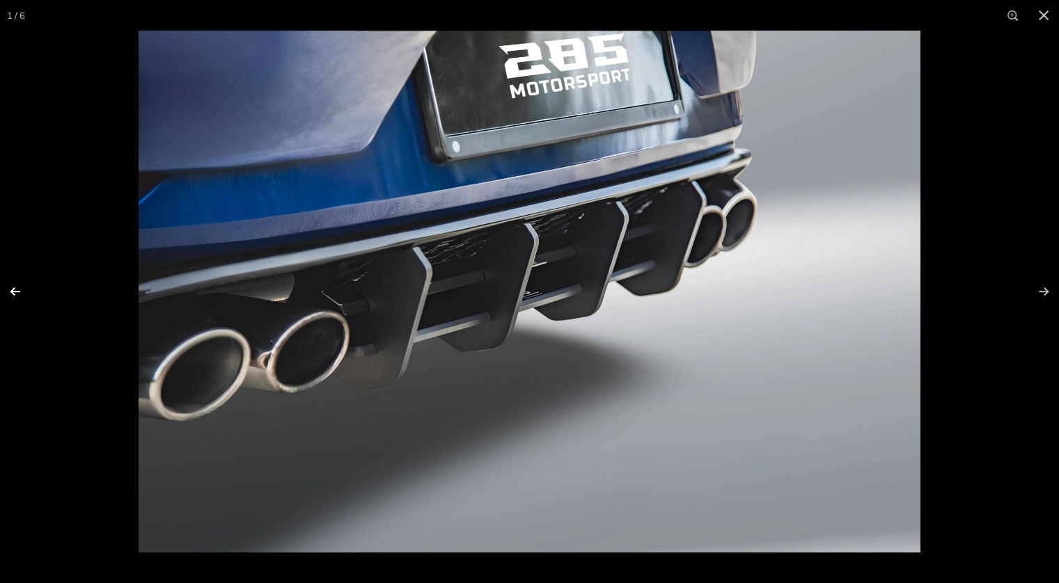
click at [22, 294] on button at bounding box center [24, 292] width 49 height 70
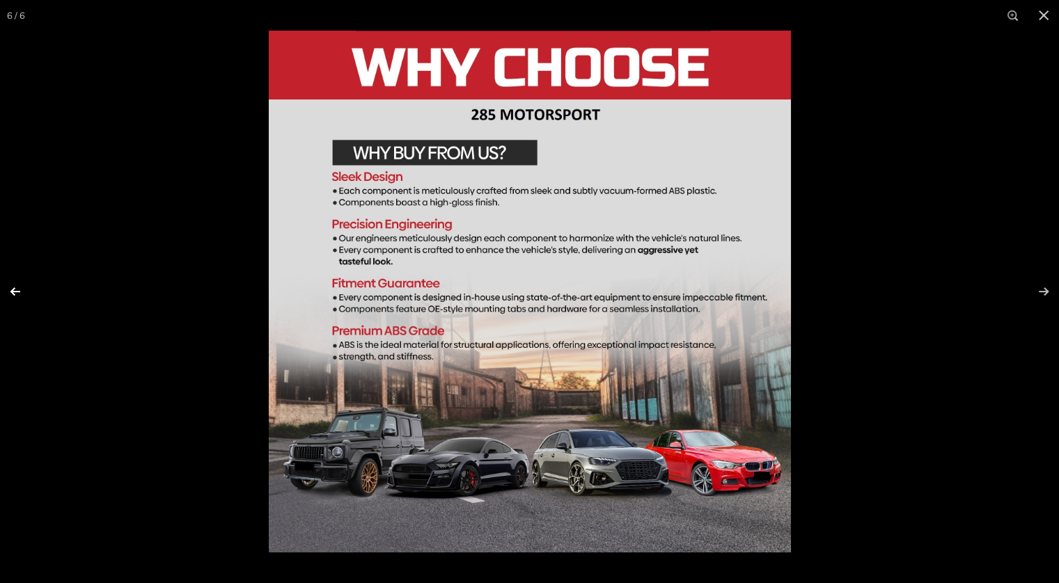
scroll to position [0, 136]
click at [22, 294] on button at bounding box center [24, 292] width 49 height 70
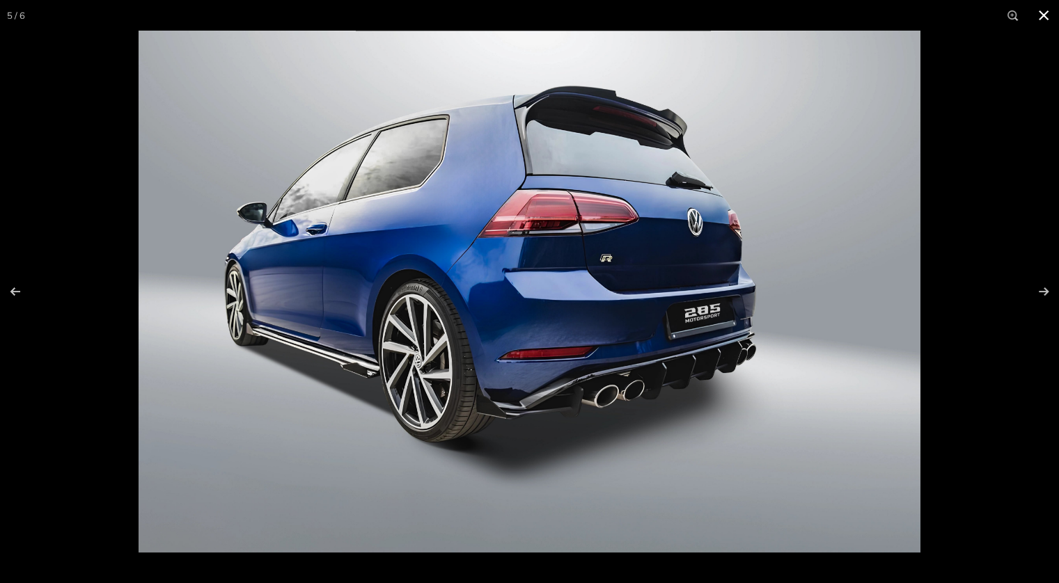
click at [1041, 15] on button at bounding box center [1043, 15] width 31 height 31
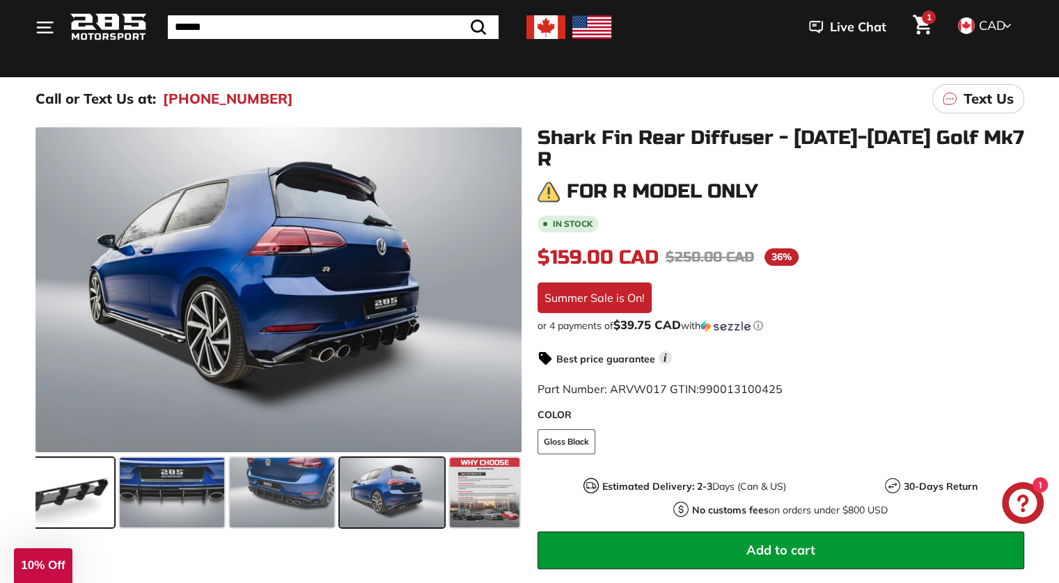
click at [64, 517] on span at bounding box center [62, 493] width 104 height 70
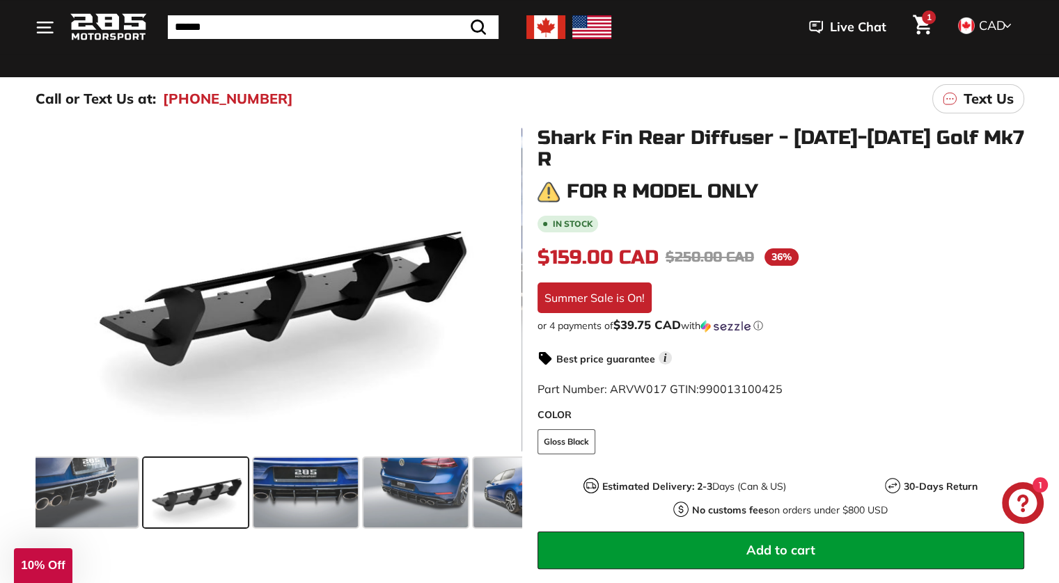
scroll to position [0, 0]
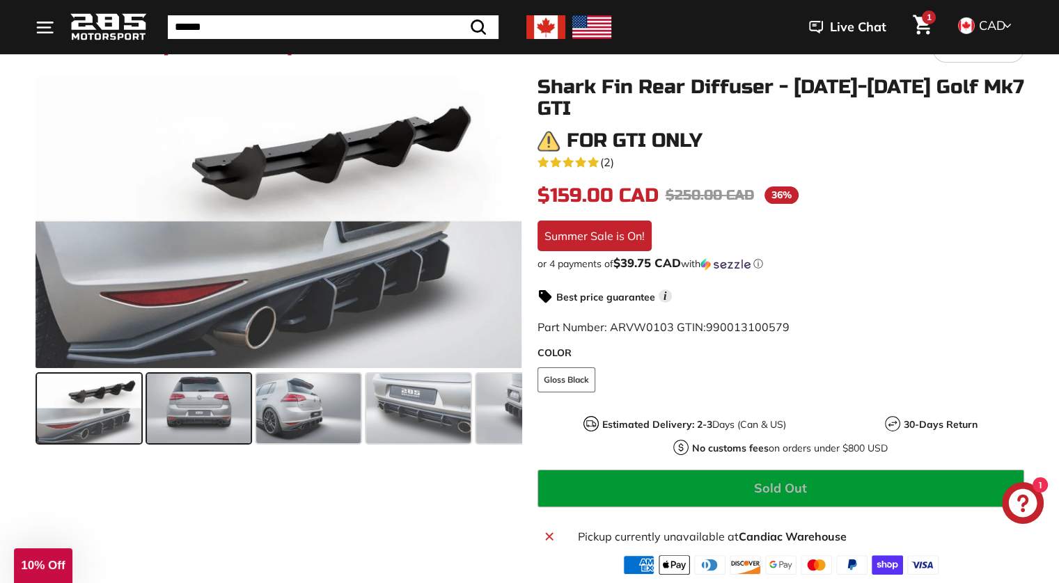
click at [212, 427] on span at bounding box center [199, 409] width 104 height 70
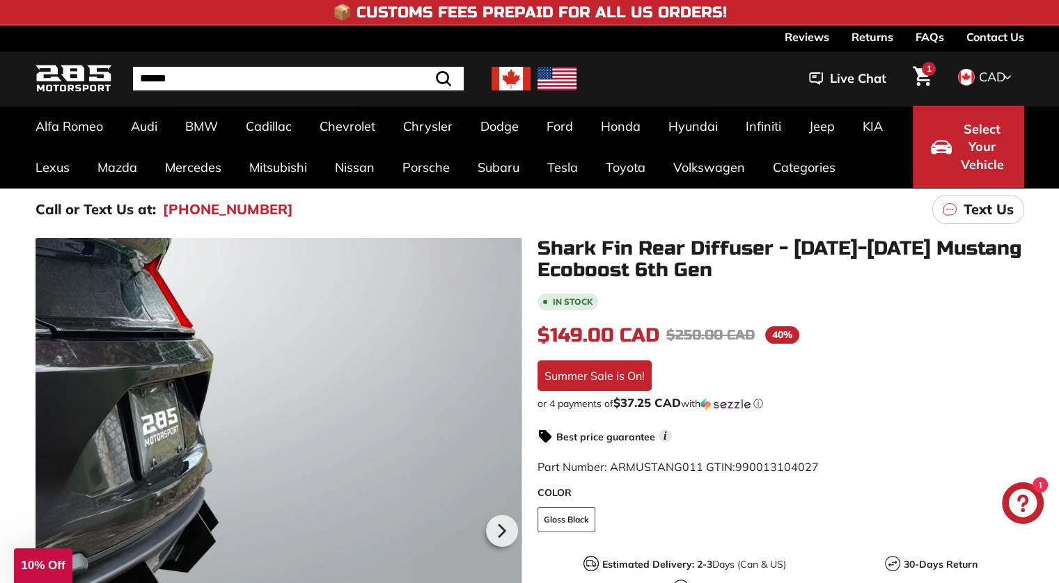
scroll to position [109, 0]
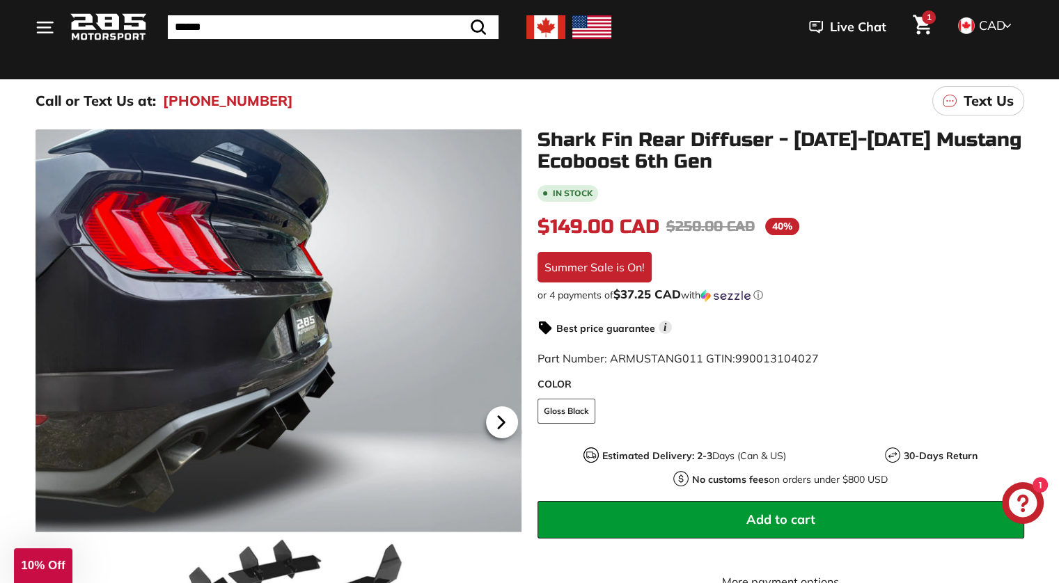
click at [507, 425] on icon at bounding box center [501, 422] width 32 height 32
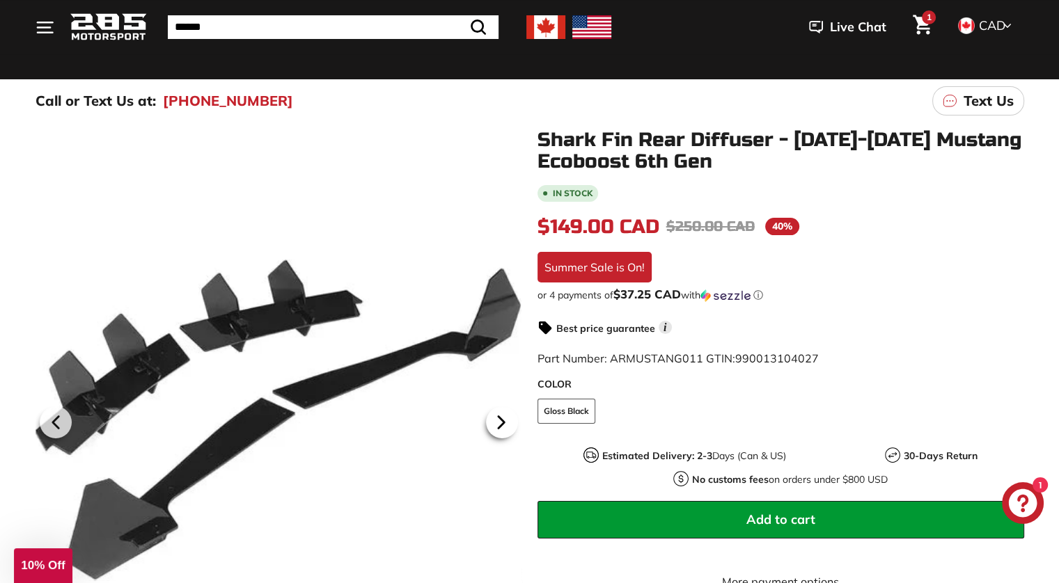
click at [507, 425] on icon at bounding box center [501, 422] width 32 height 32
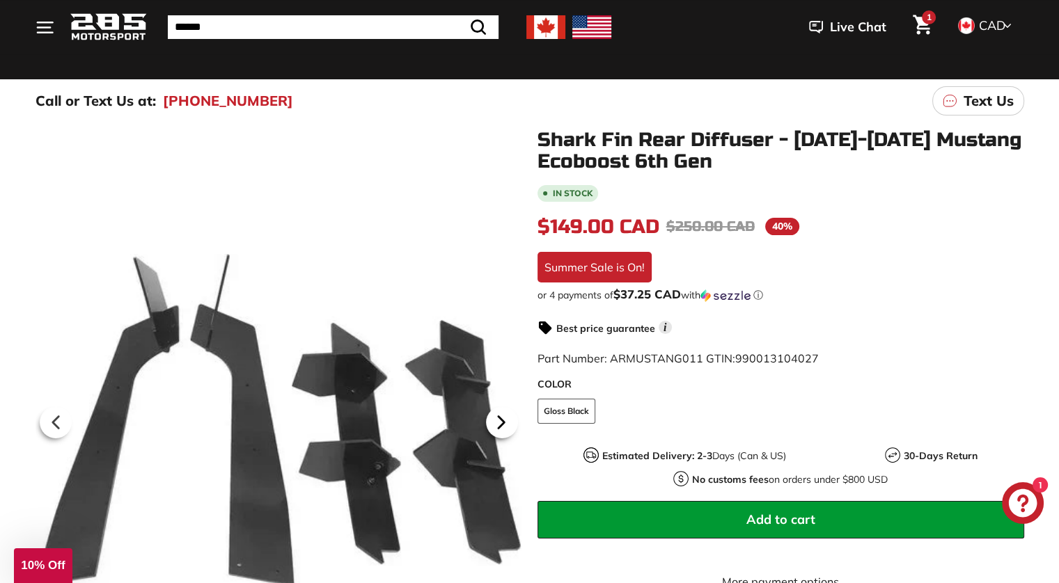
click at [507, 425] on icon at bounding box center [501, 422] width 32 height 32
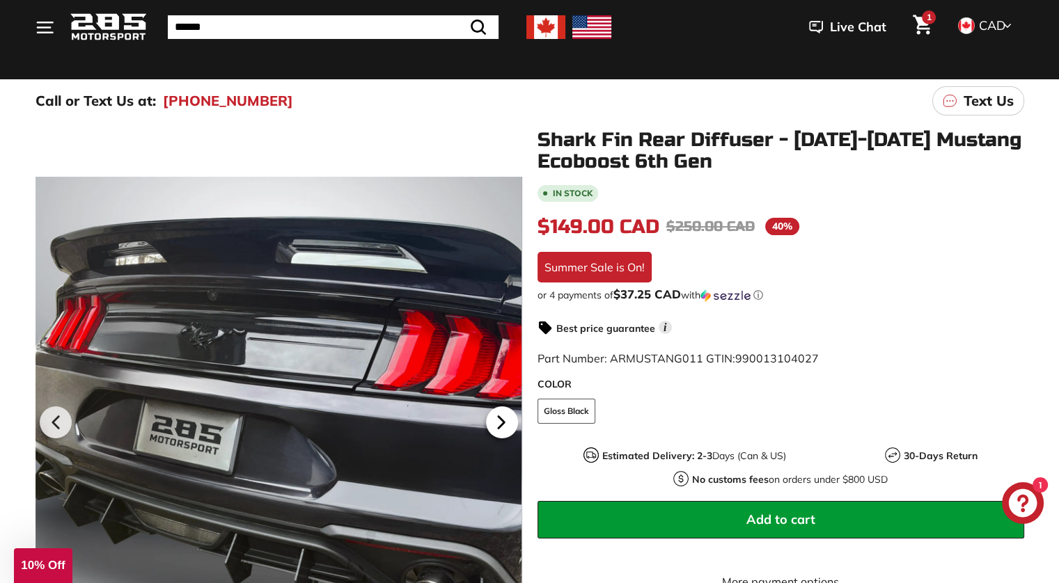
click at [507, 425] on icon at bounding box center [501, 422] width 32 height 32
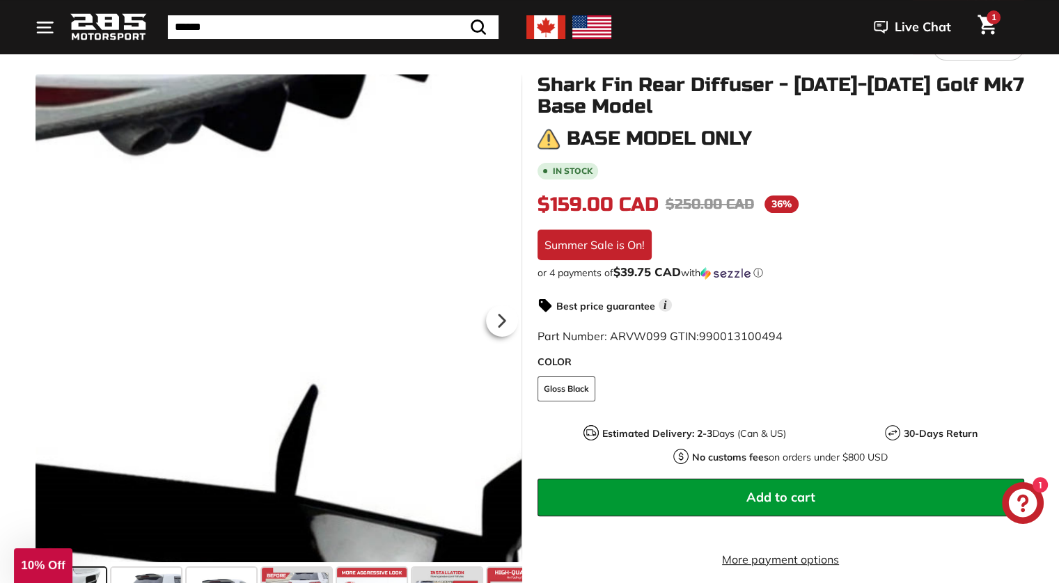
scroll to position [164, 0]
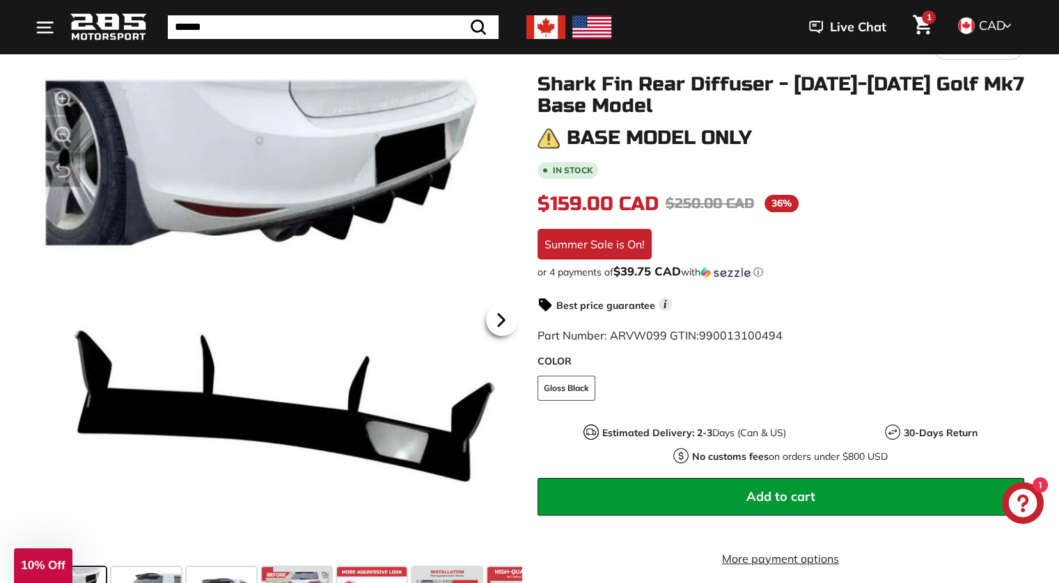
click at [503, 313] on icon at bounding box center [501, 320] width 32 height 32
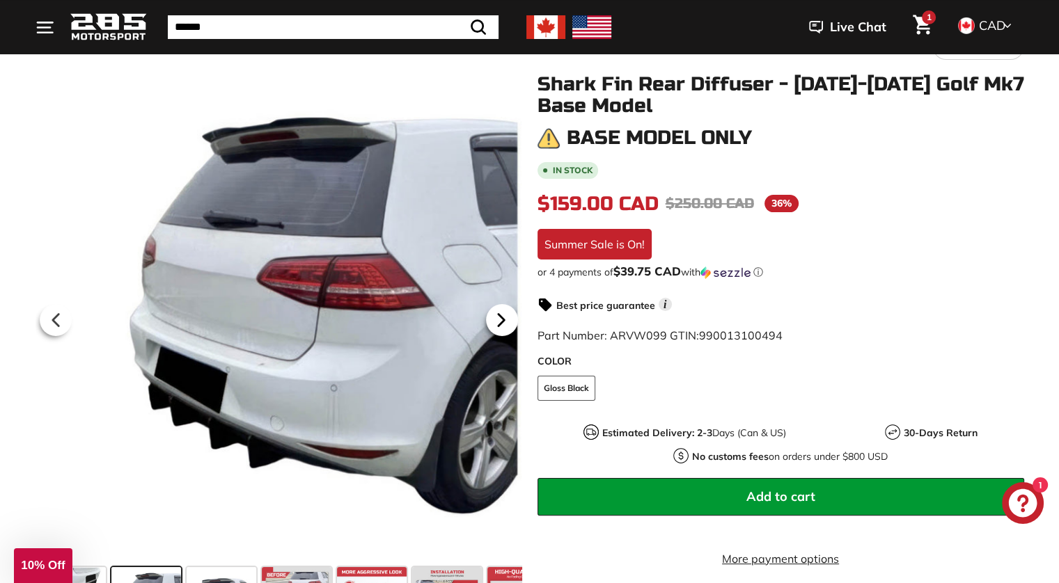
click at [503, 313] on icon at bounding box center [501, 320] width 32 height 32
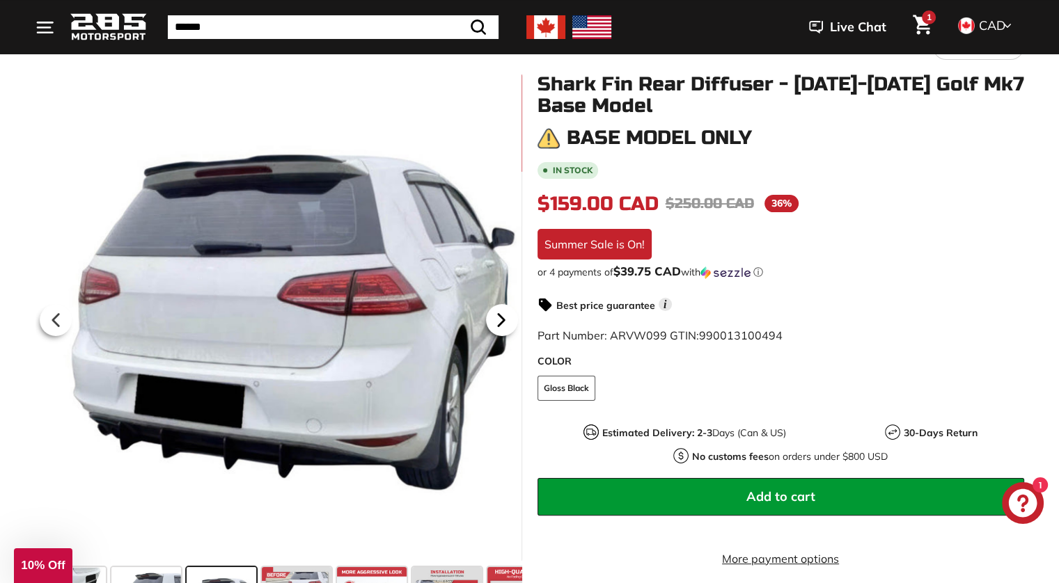
click at [503, 313] on icon at bounding box center [501, 320] width 32 height 32
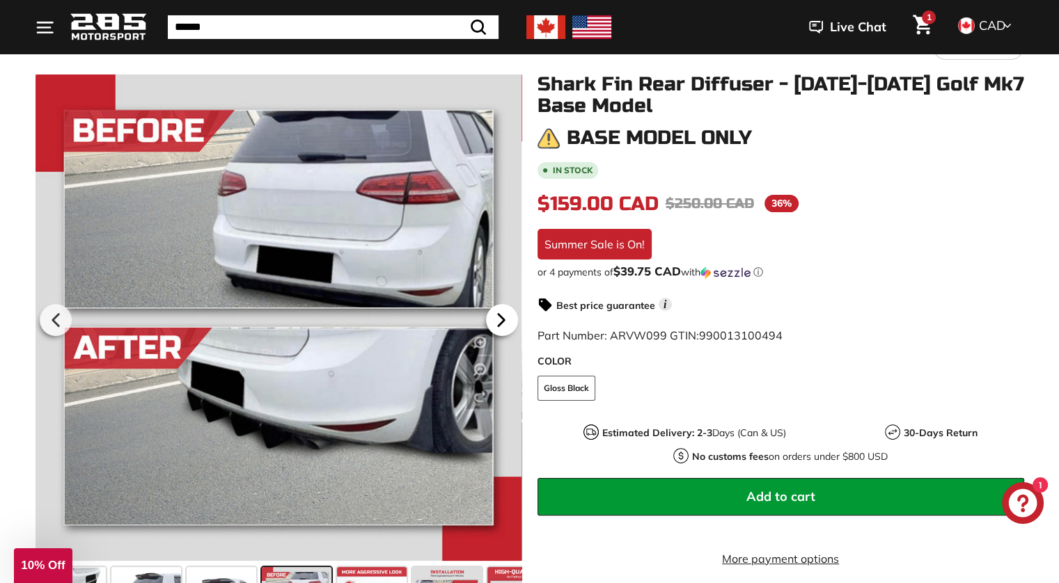
click at [503, 313] on icon at bounding box center [501, 320] width 32 height 32
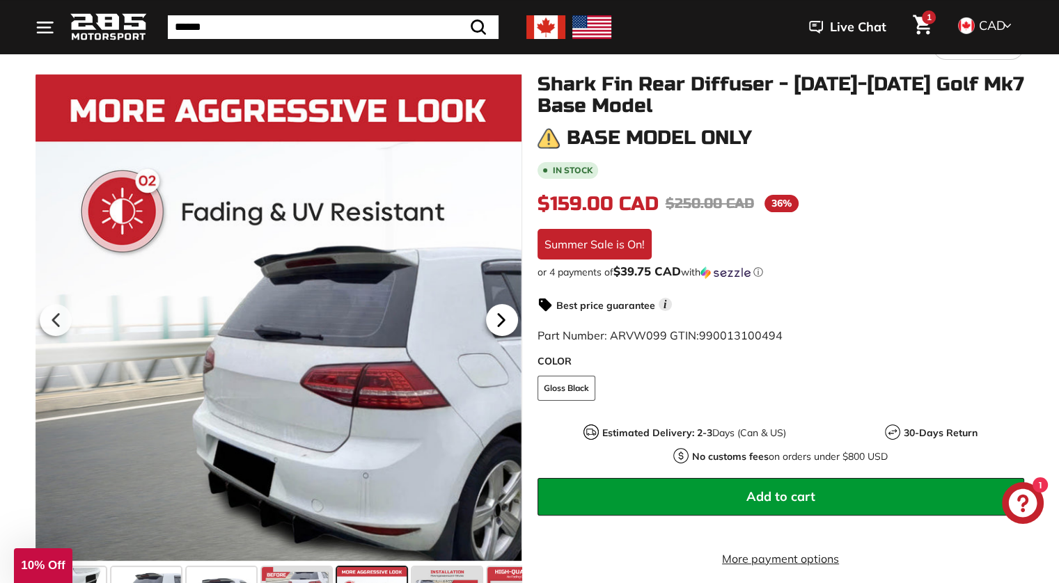
click at [503, 313] on icon at bounding box center [501, 320] width 32 height 32
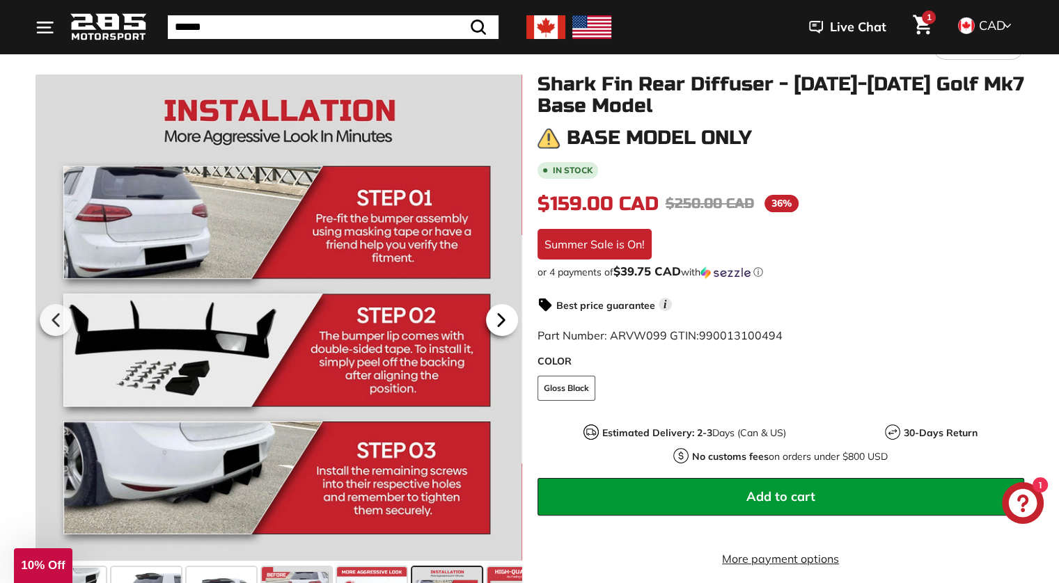
click at [503, 313] on icon at bounding box center [501, 320] width 32 height 32
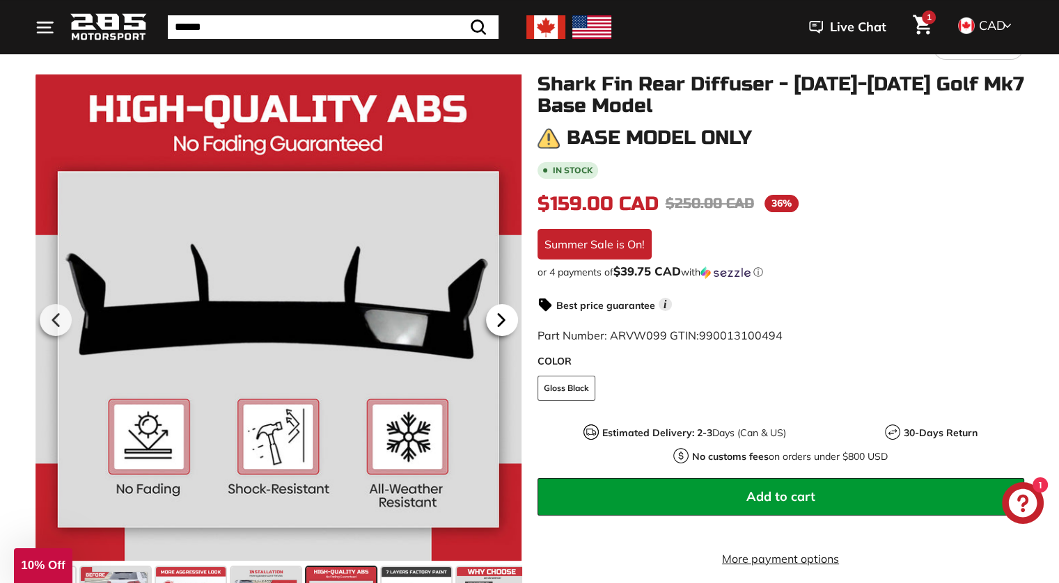
scroll to position [0, 187]
click at [503, 313] on icon at bounding box center [501, 320] width 32 height 32
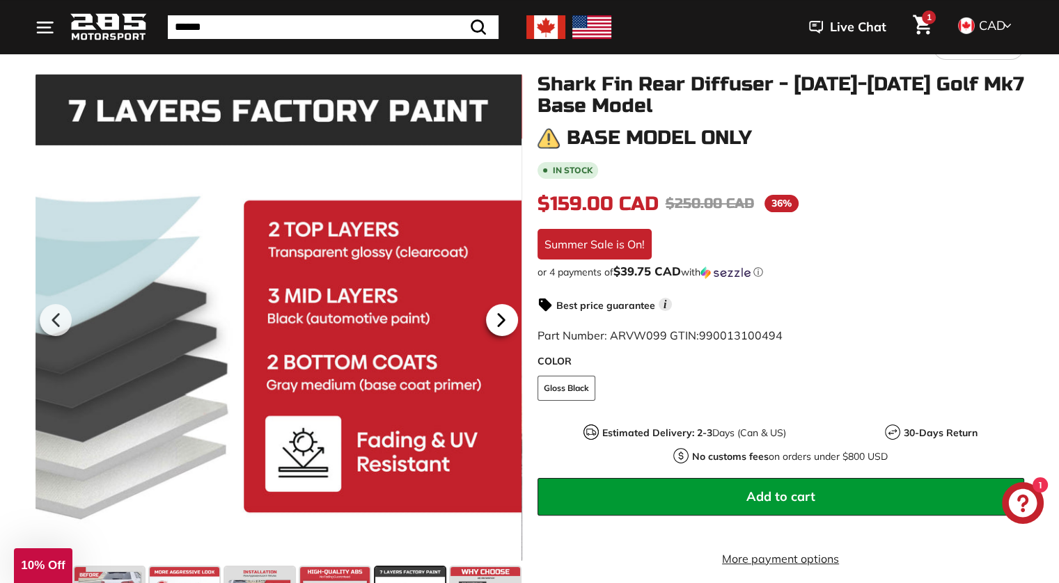
click at [503, 313] on icon at bounding box center [501, 320] width 32 height 32
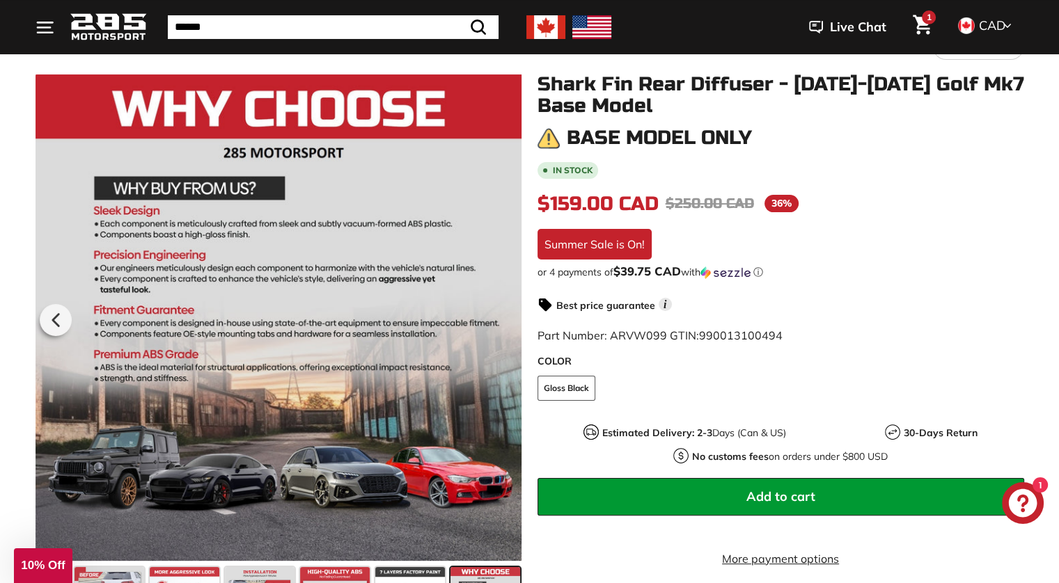
click at [503, 313] on div at bounding box center [278, 318] width 487 height 488
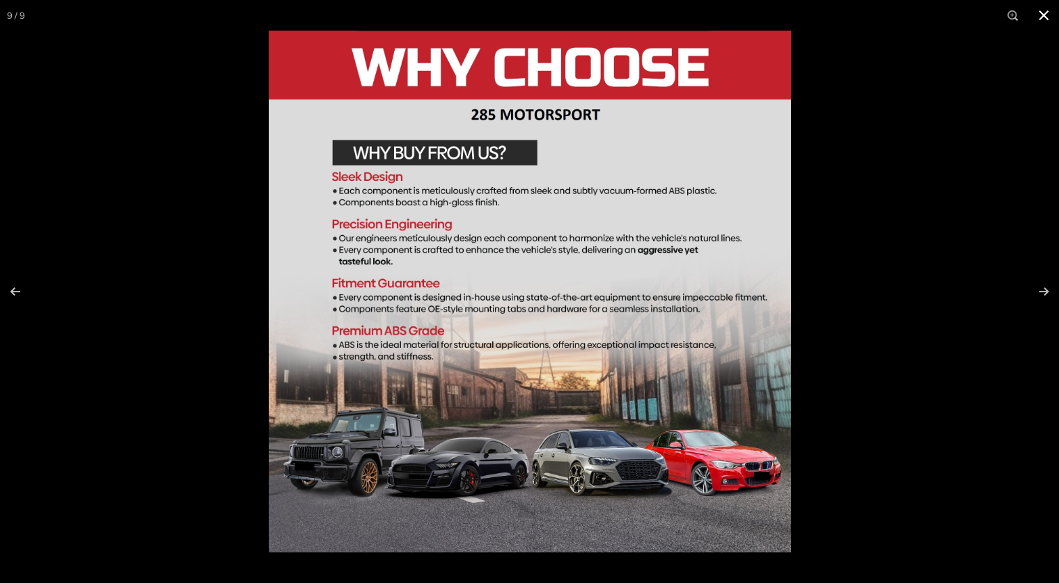
click at [1045, 22] on button at bounding box center [1043, 15] width 31 height 31
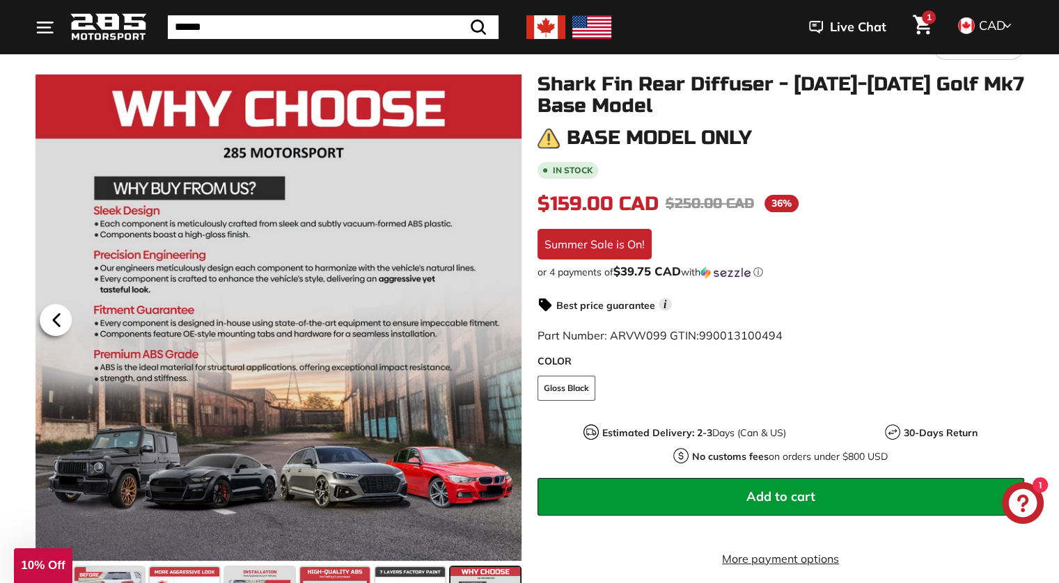
click at [53, 320] on icon at bounding box center [56, 320] width 6 height 12
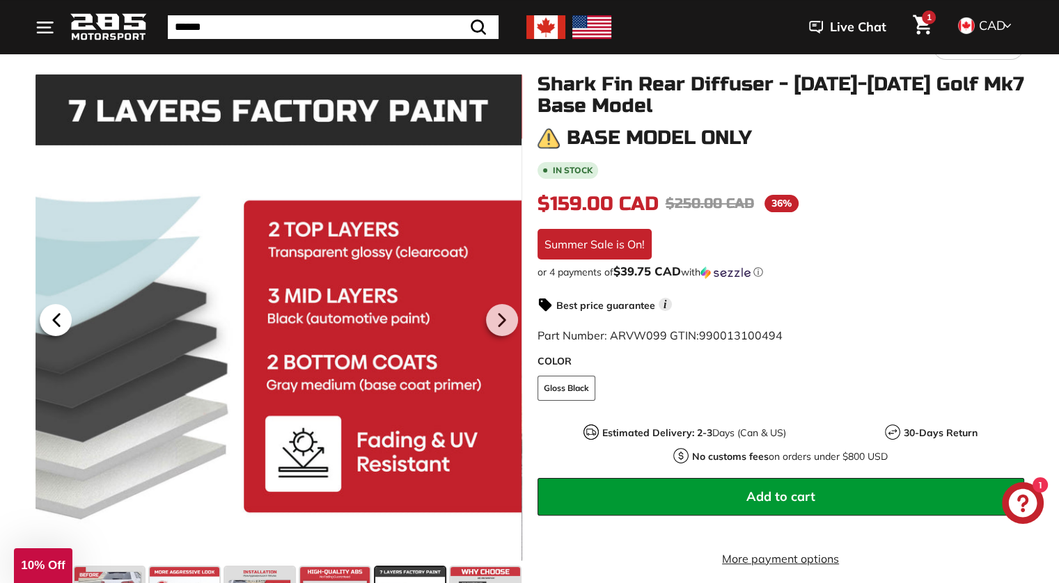
click at [53, 320] on icon at bounding box center [56, 320] width 6 height 12
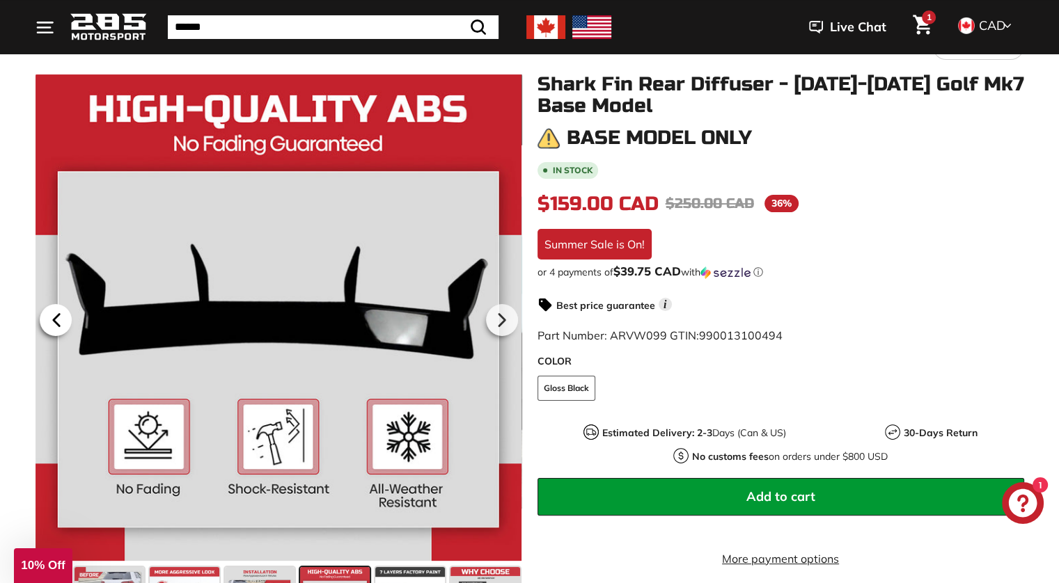
click at [53, 320] on icon at bounding box center [56, 320] width 6 height 12
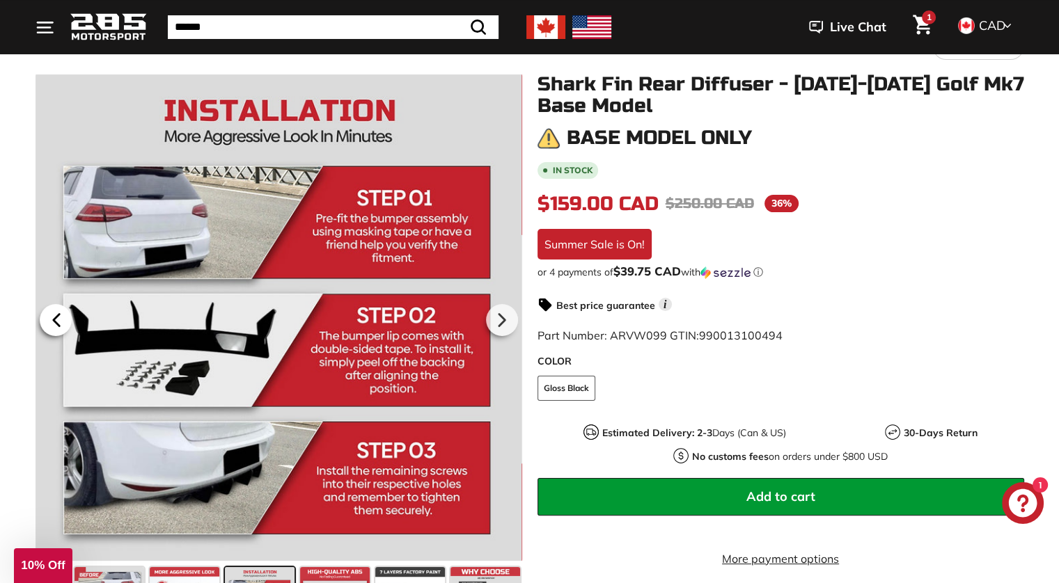
click at [53, 320] on icon at bounding box center [56, 320] width 6 height 12
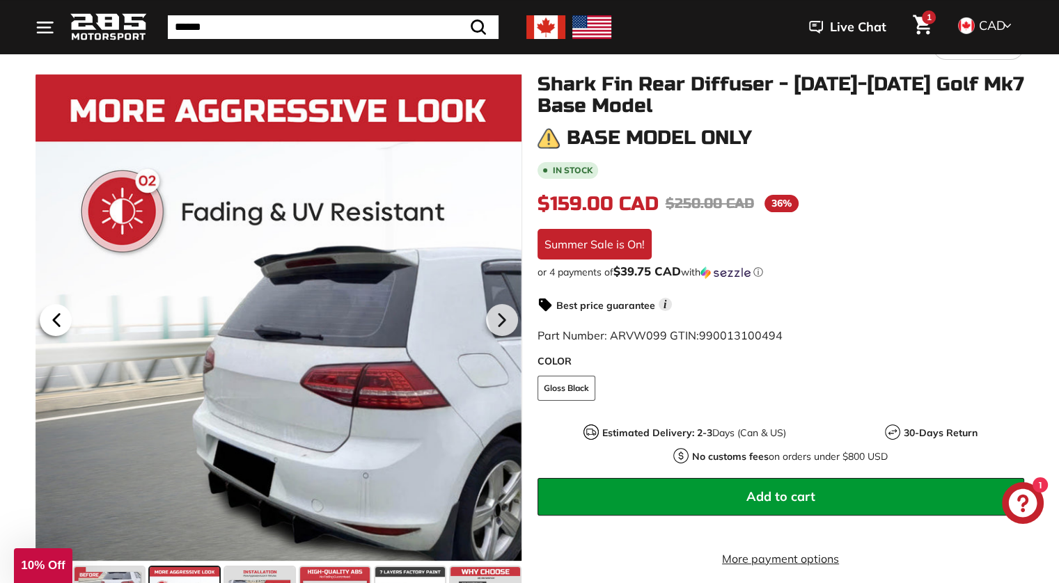
click at [53, 320] on icon at bounding box center [56, 320] width 6 height 12
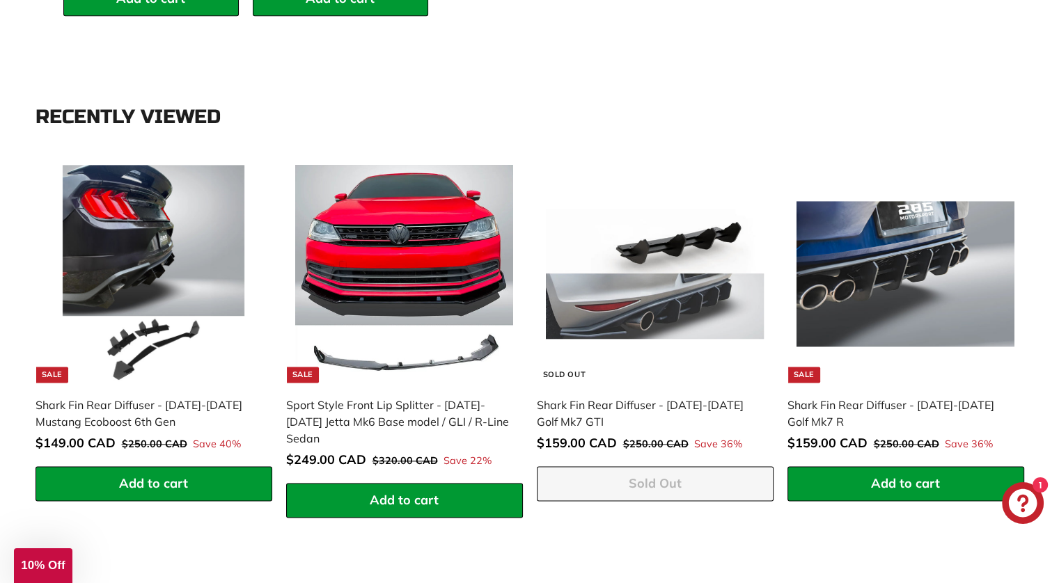
scroll to position [1714, 0]
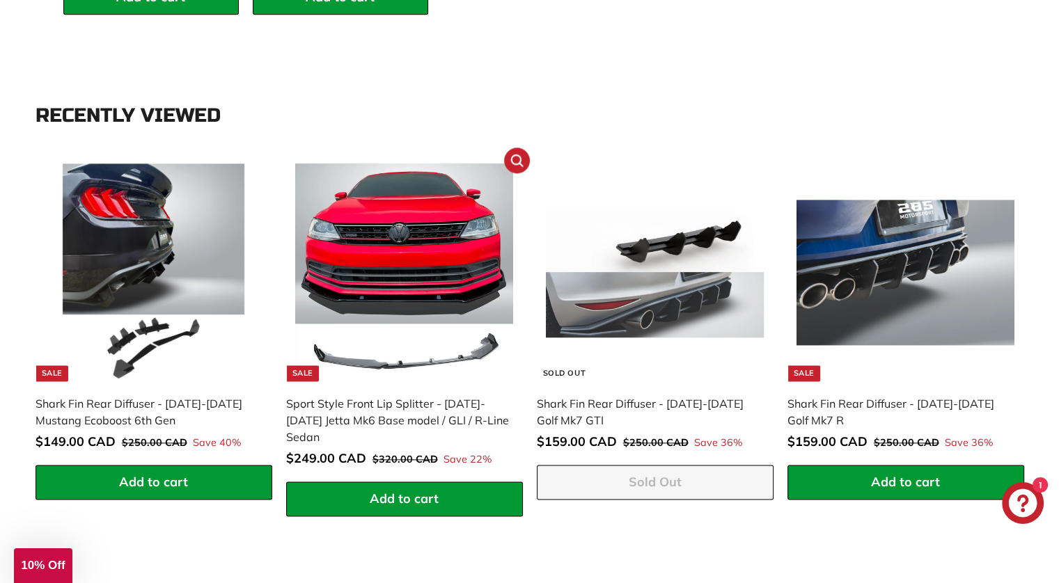
click at [393, 222] on img at bounding box center [404, 273] width 218 height 218
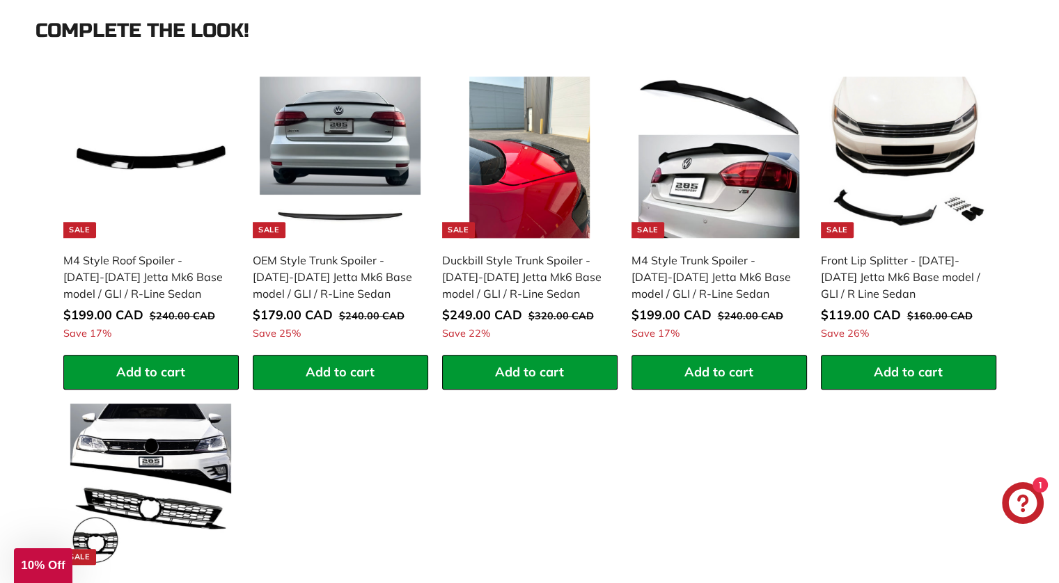
scroll to position [1347, 0]
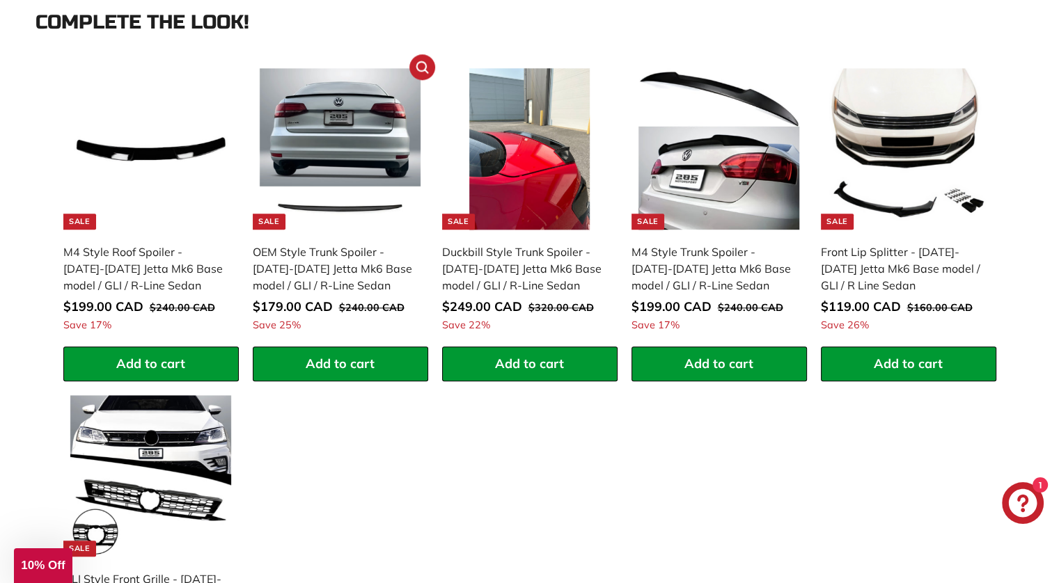
click at [331, 144] on img at bounding box center [340, 148] width 161 height 161
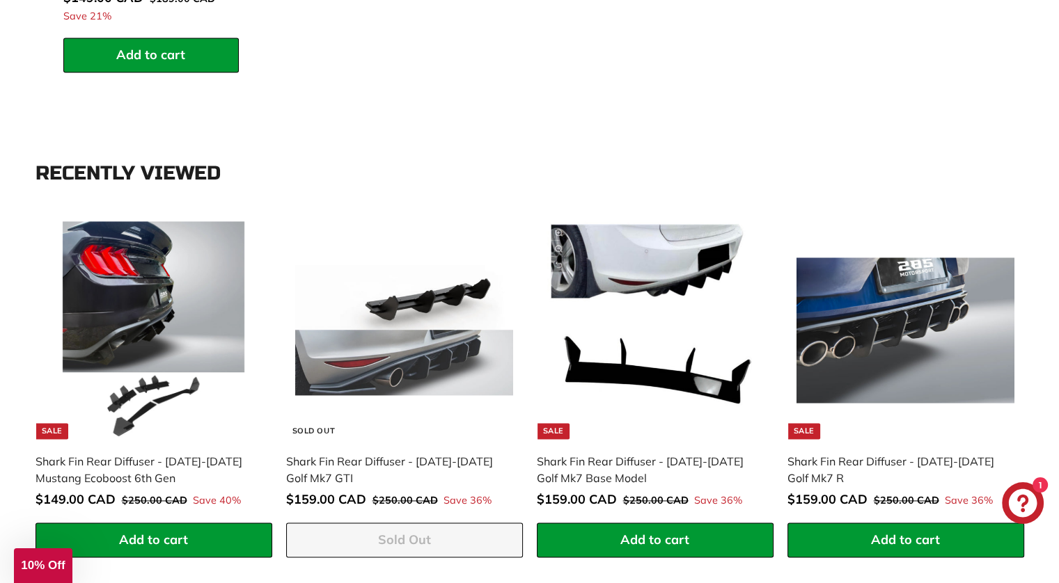
scroll to position [1984, 0]
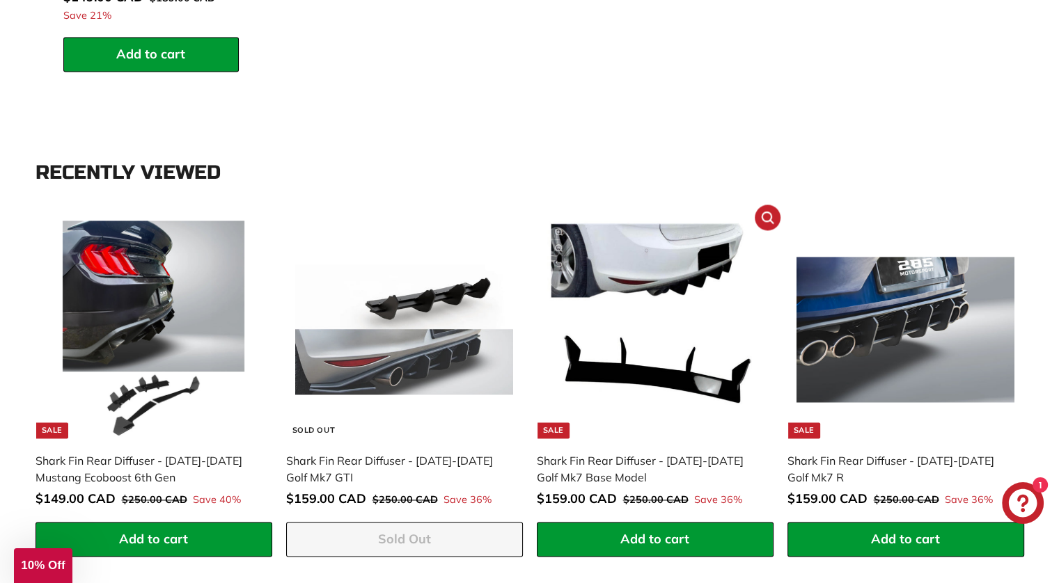
click at [607, 299] on img at bounding box center [655, 330] width 218 height 218
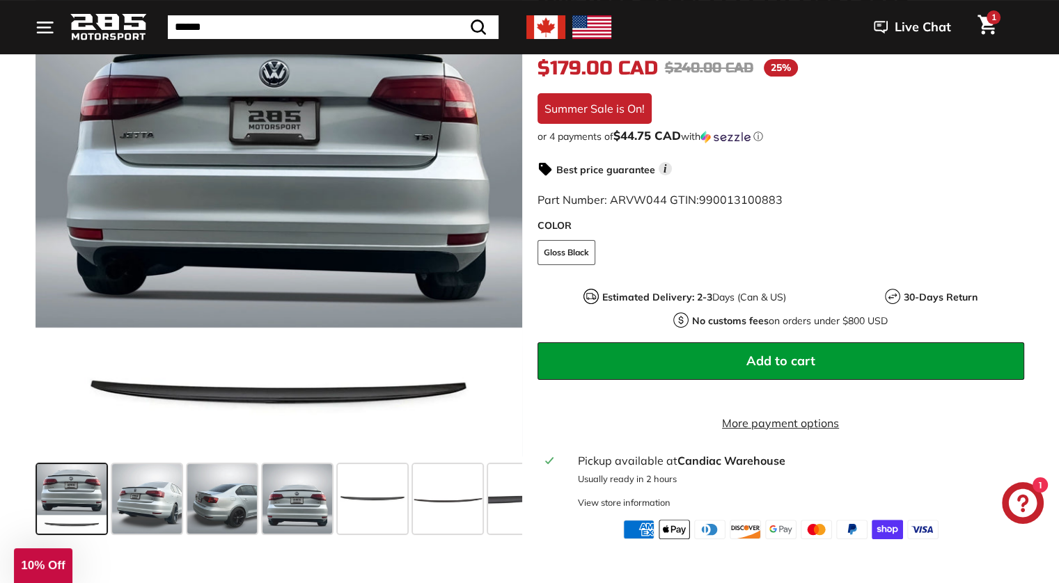
scroll to position [278, 0]
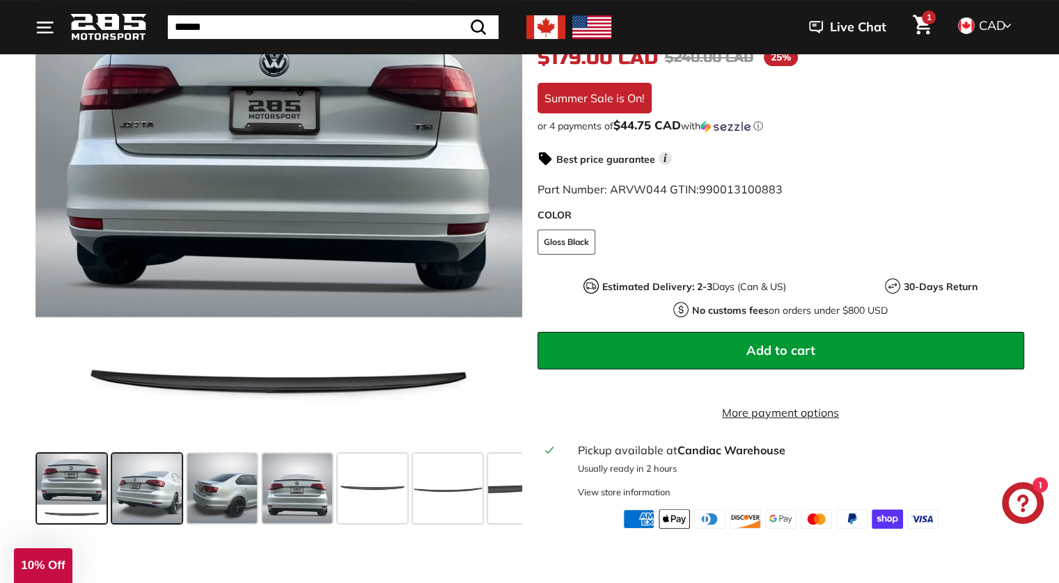
click at [164, 517] on span at bounding box center [147, 489] width 70 height 70
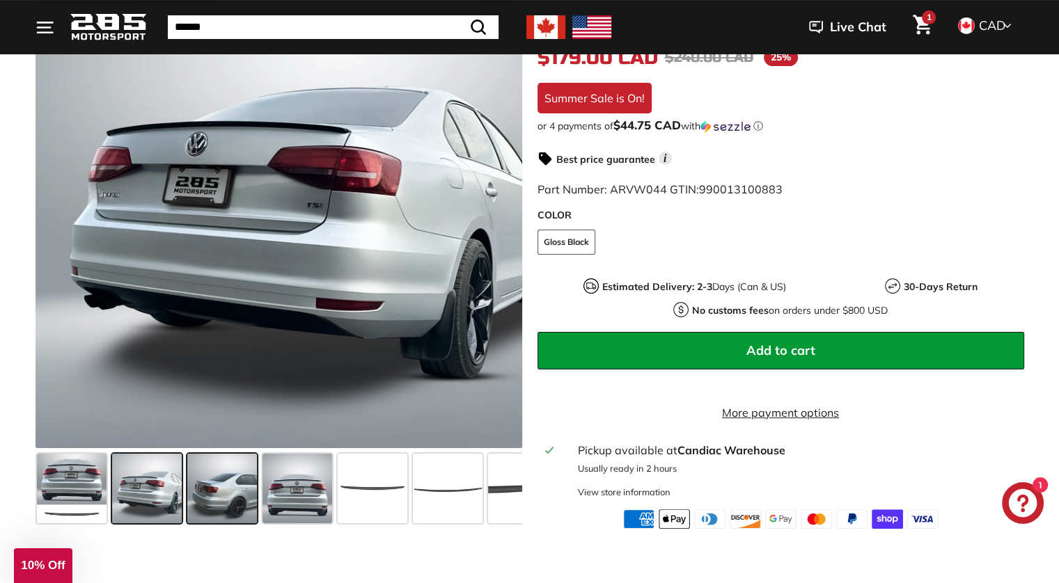
click at [239, 509] on span at bounding box center [222, 489] width 70 height 70
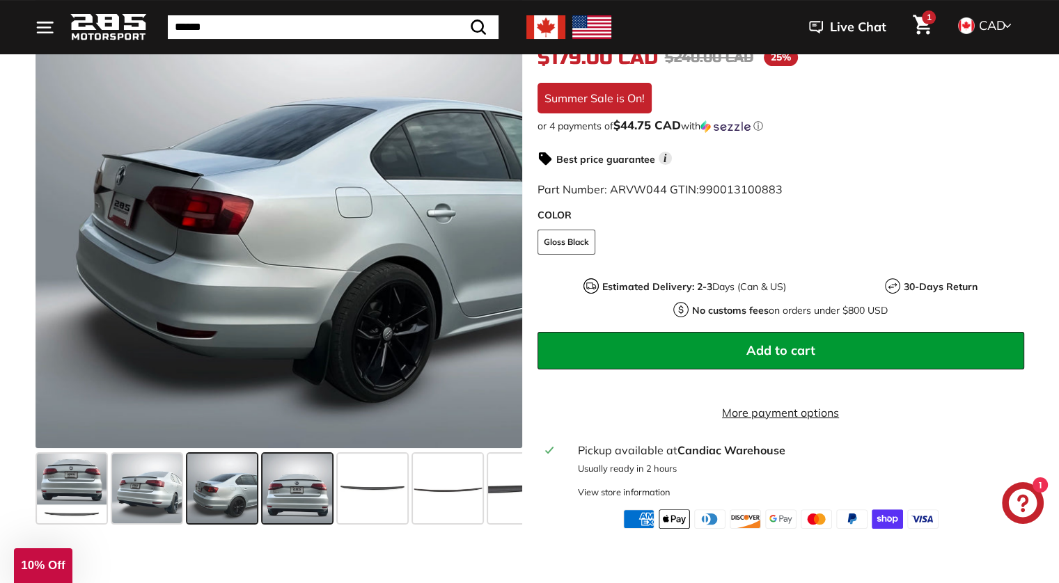
click at [297, 489] on span at bounding box center [297, 489] width 70 height 70
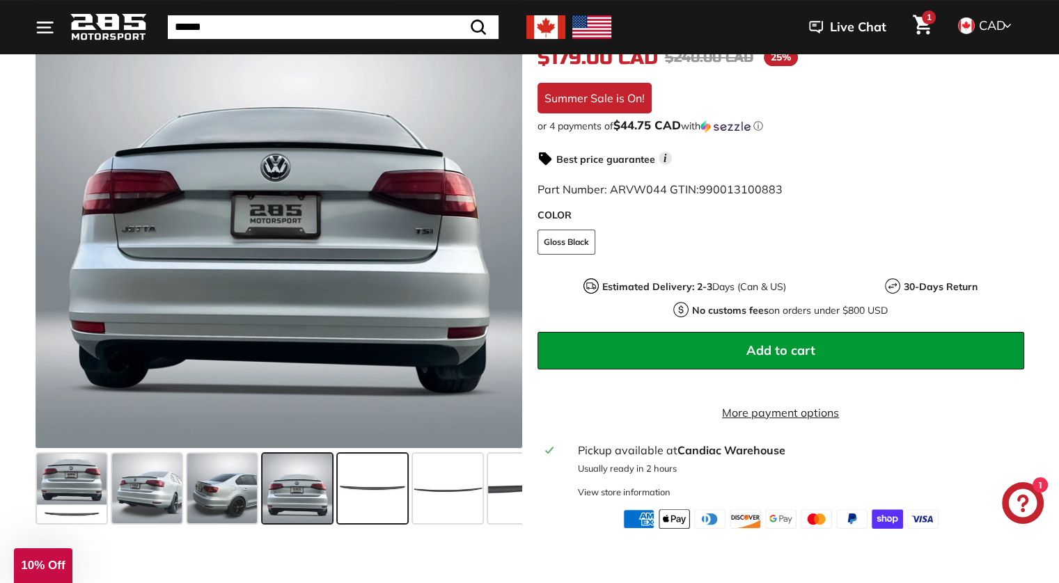
click at [372, 493] on span at bounding box center [373, 489] width 70 height 70
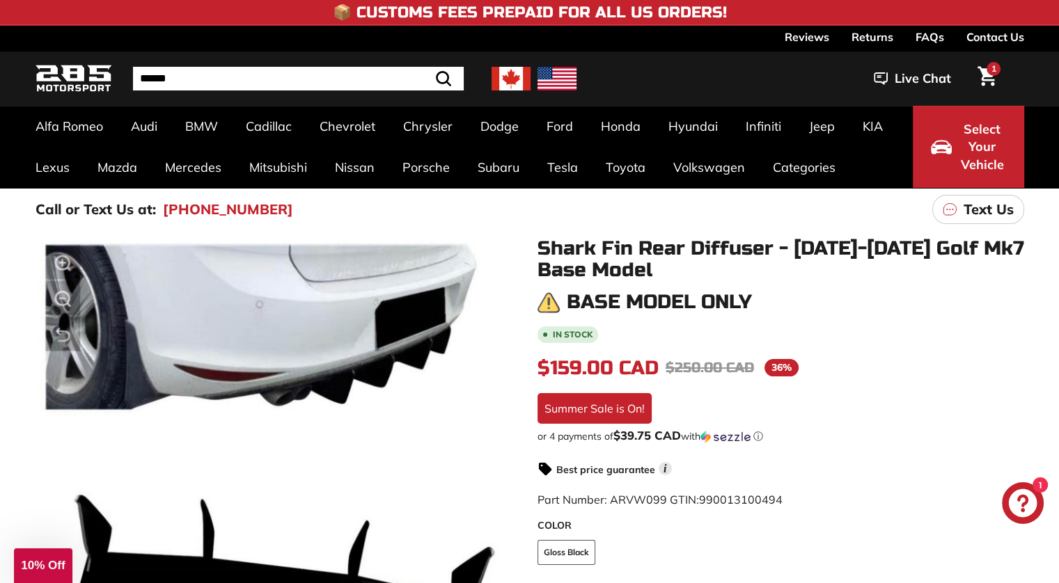
click at [607, 299] on h3 "Base model only" at bounding box center [659, 303] width 185 height 22
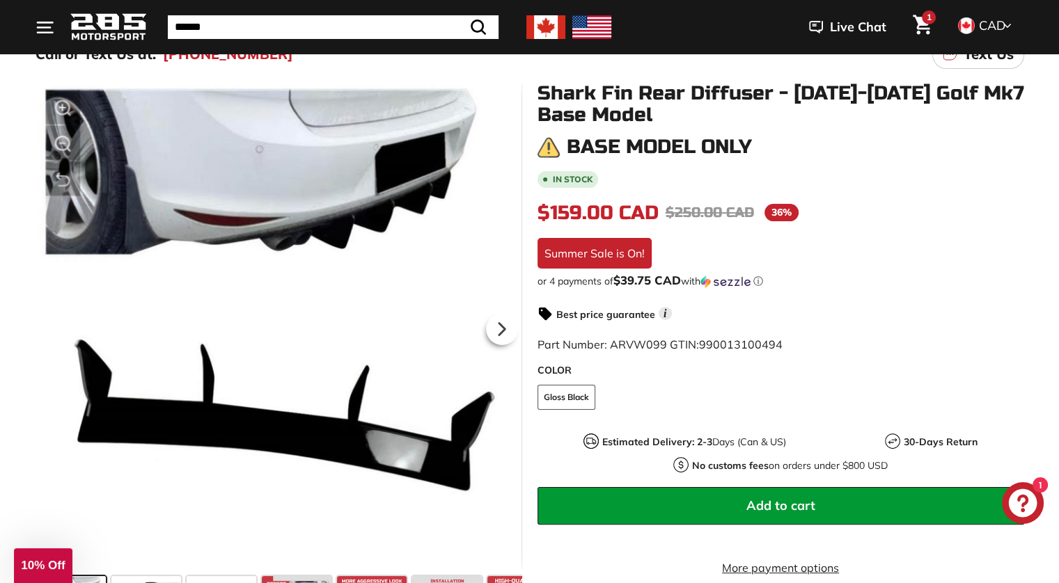
scroll to position [89, 0]
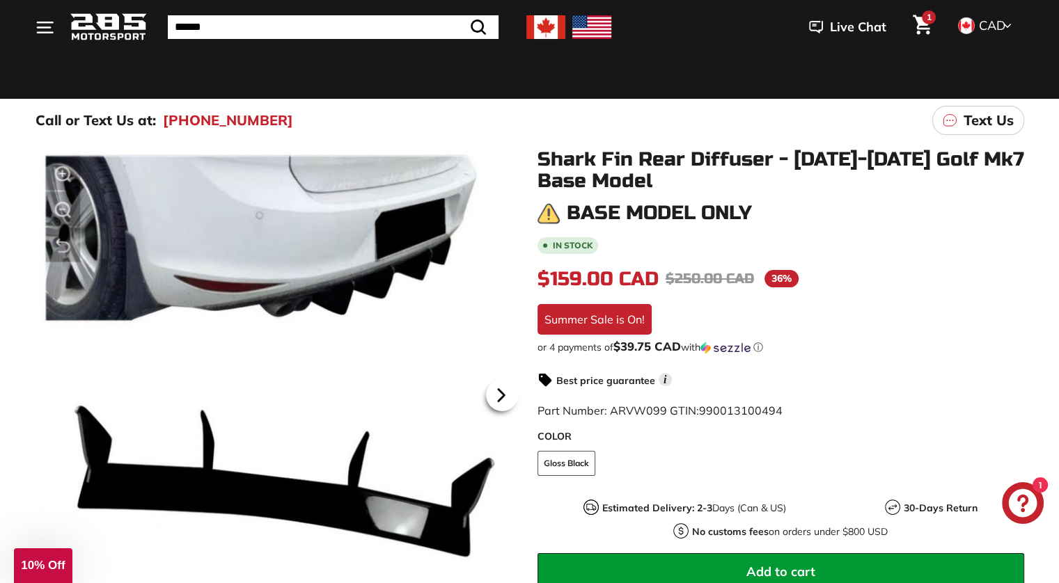
click at [496, 400] on icon at bounding box center [501, 395] width 32 height 32
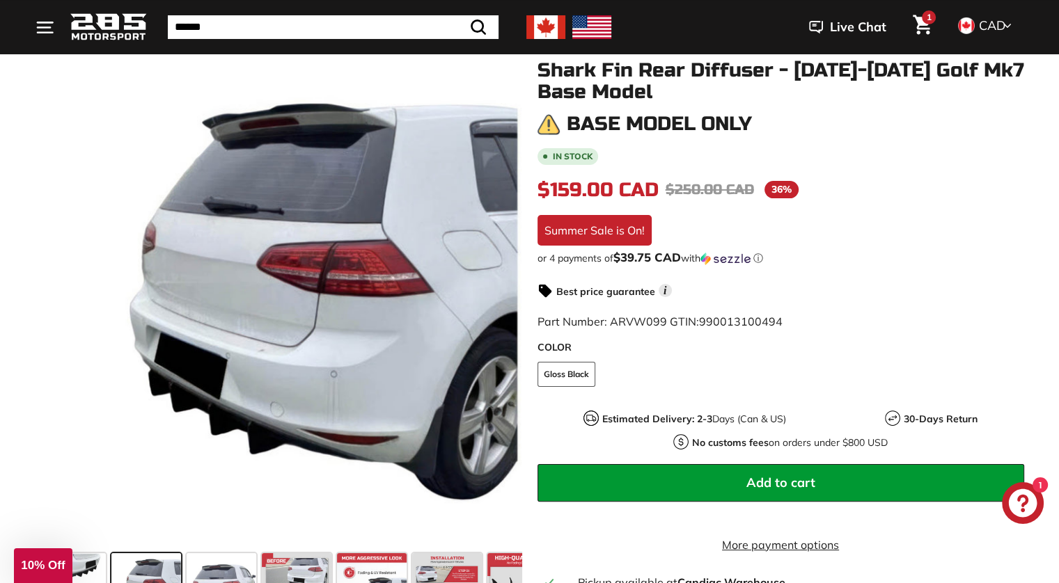
scroll to position [175, 0]
